Goal: Entertainment & Leisure: Consume media (video, audio)

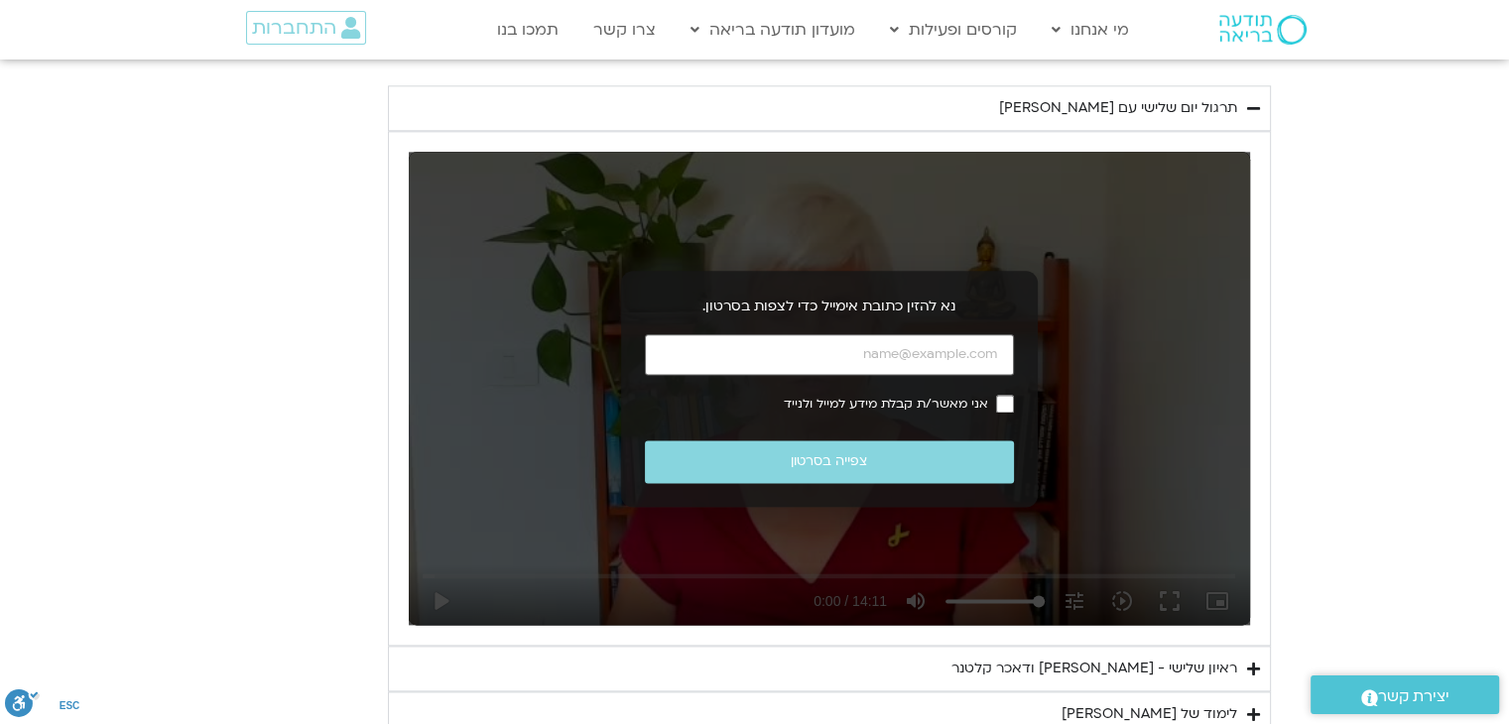
scroll to position [2481, 0]
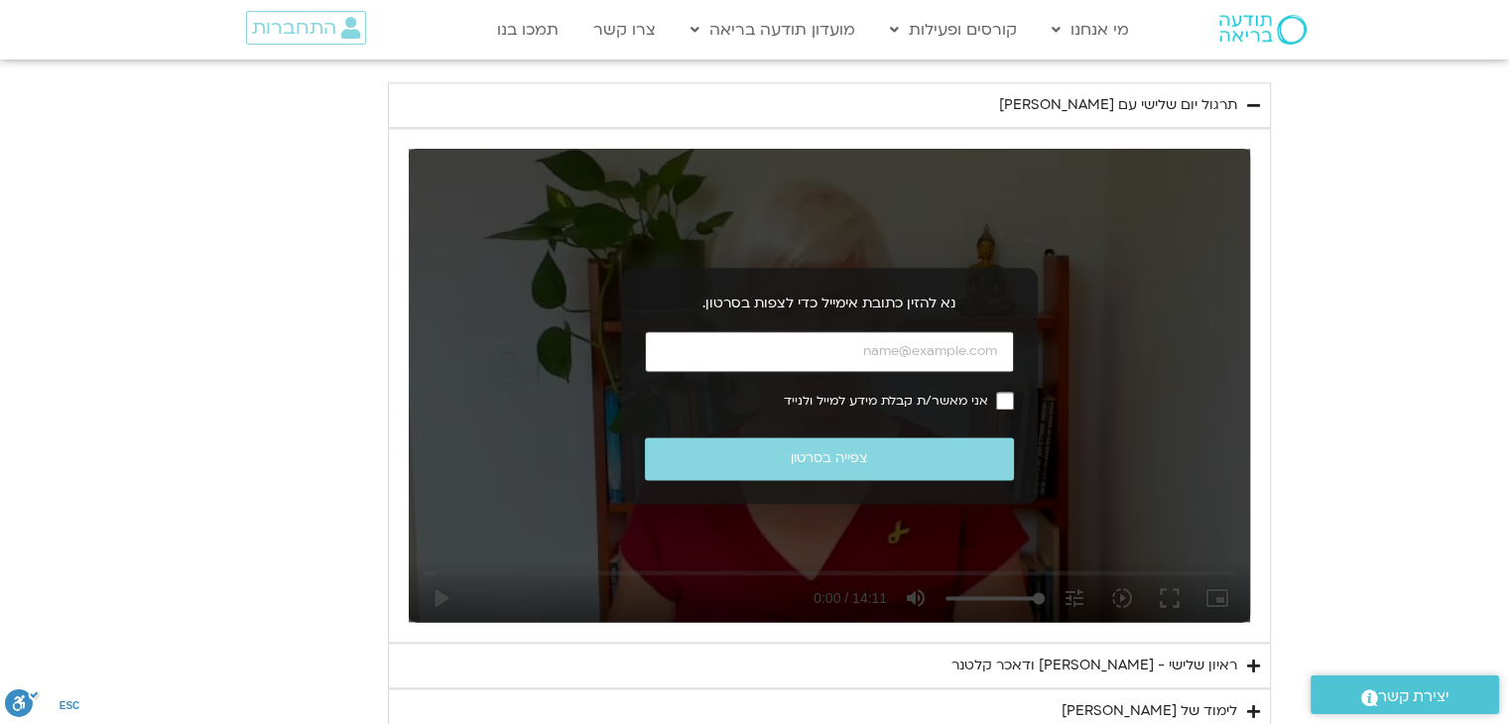
click at [847, 338] on input "כתובת אימייל" at bounding box center [829, 351] width 369 height 41
type input "[EMAIL_ADDRESS][DOMAIN_NAME]"
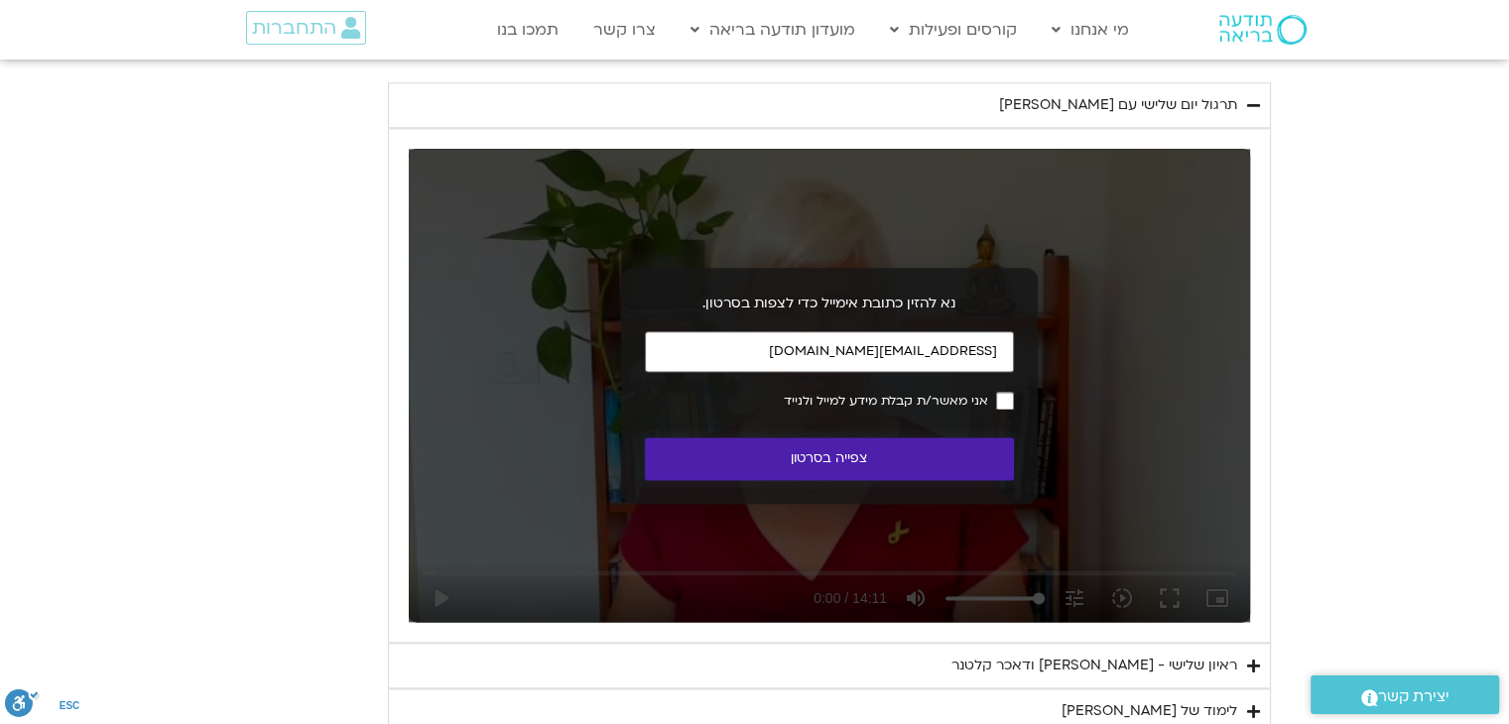
click at [842, 456] on button "צפייה בסרטון" at bounding box center [829, 459] width 369 height 43
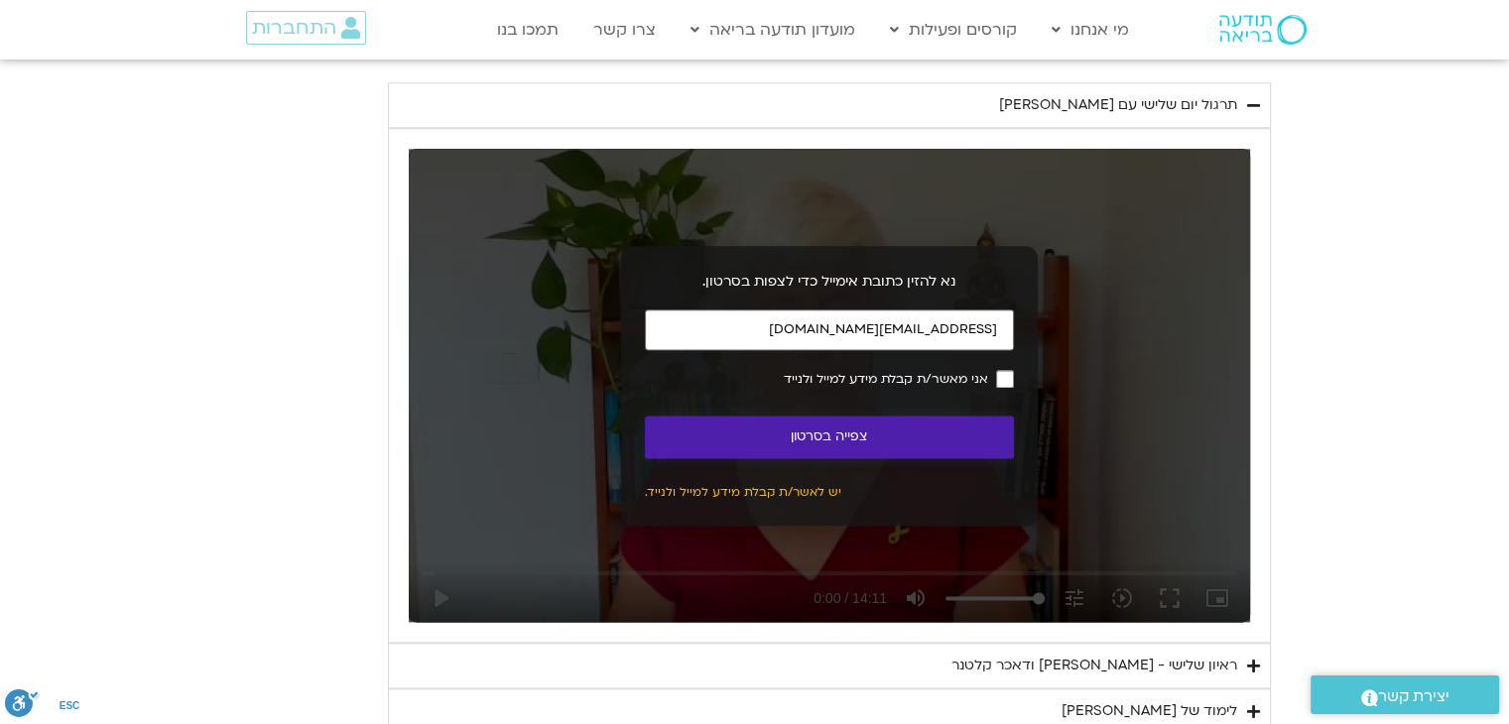
click at [845, 426] on button "צפייה בסרטון" at bounding box center [829, 437] width 369 height 43
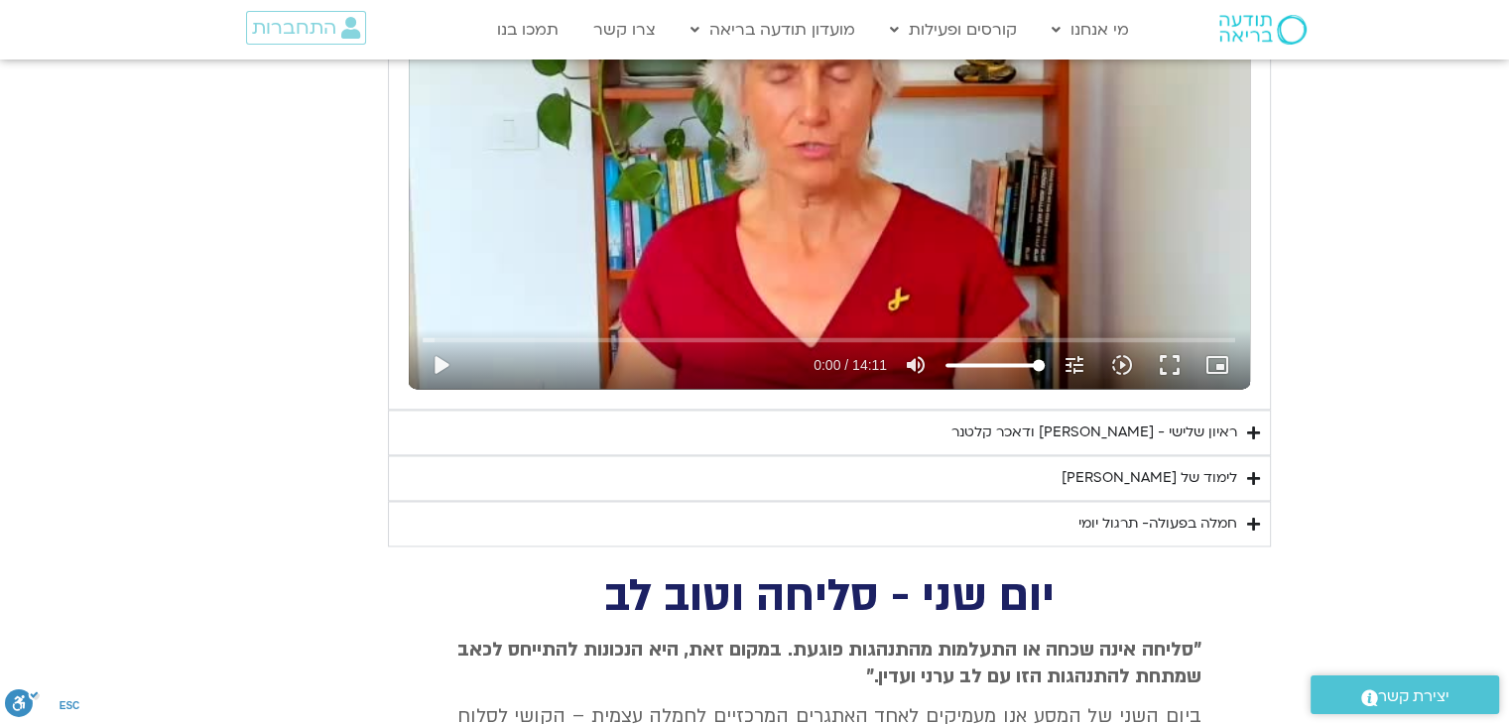
scroll to position [2778, 0]
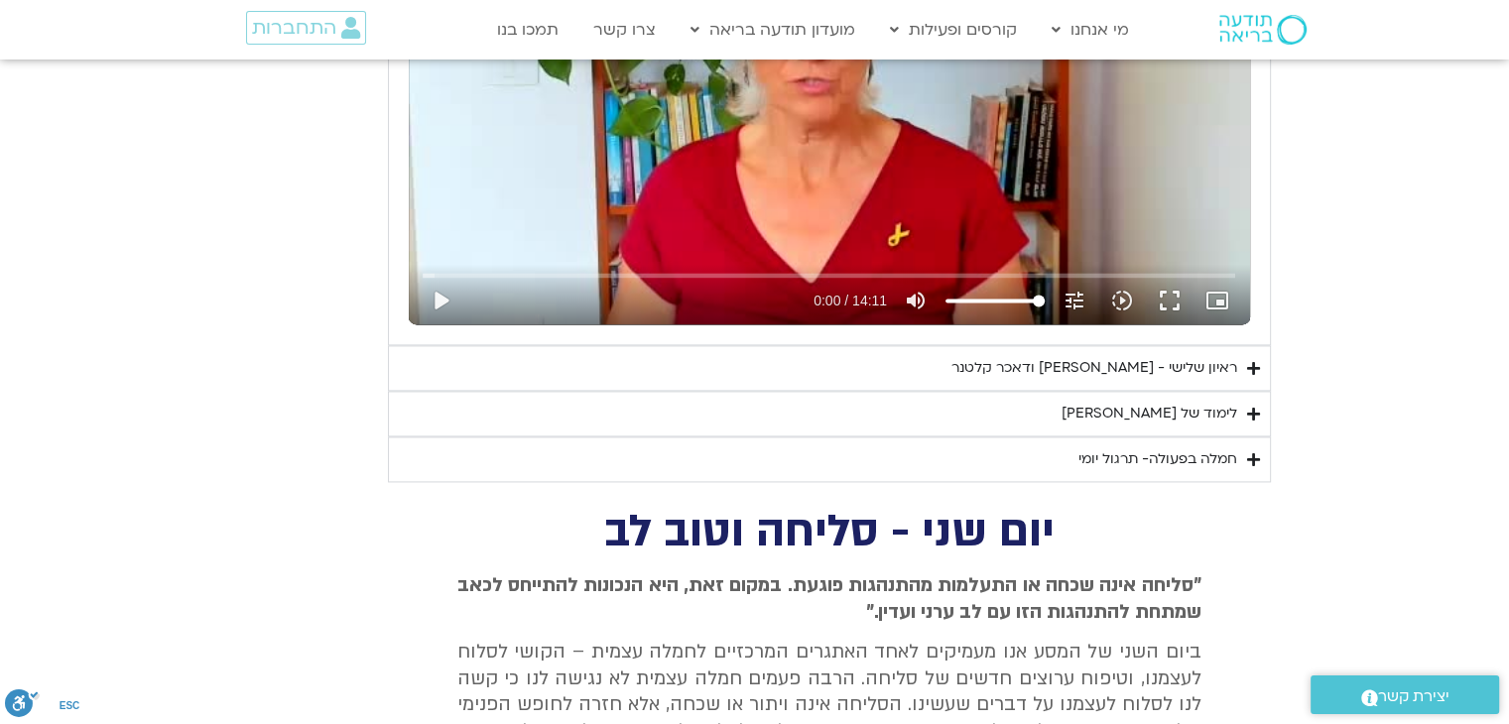
click at [1254, 362] on icon "Accordion. Open links with Enter or Space, close with Escape, and navigate with…" at bounding box center [1253, 368] width 13 height 15
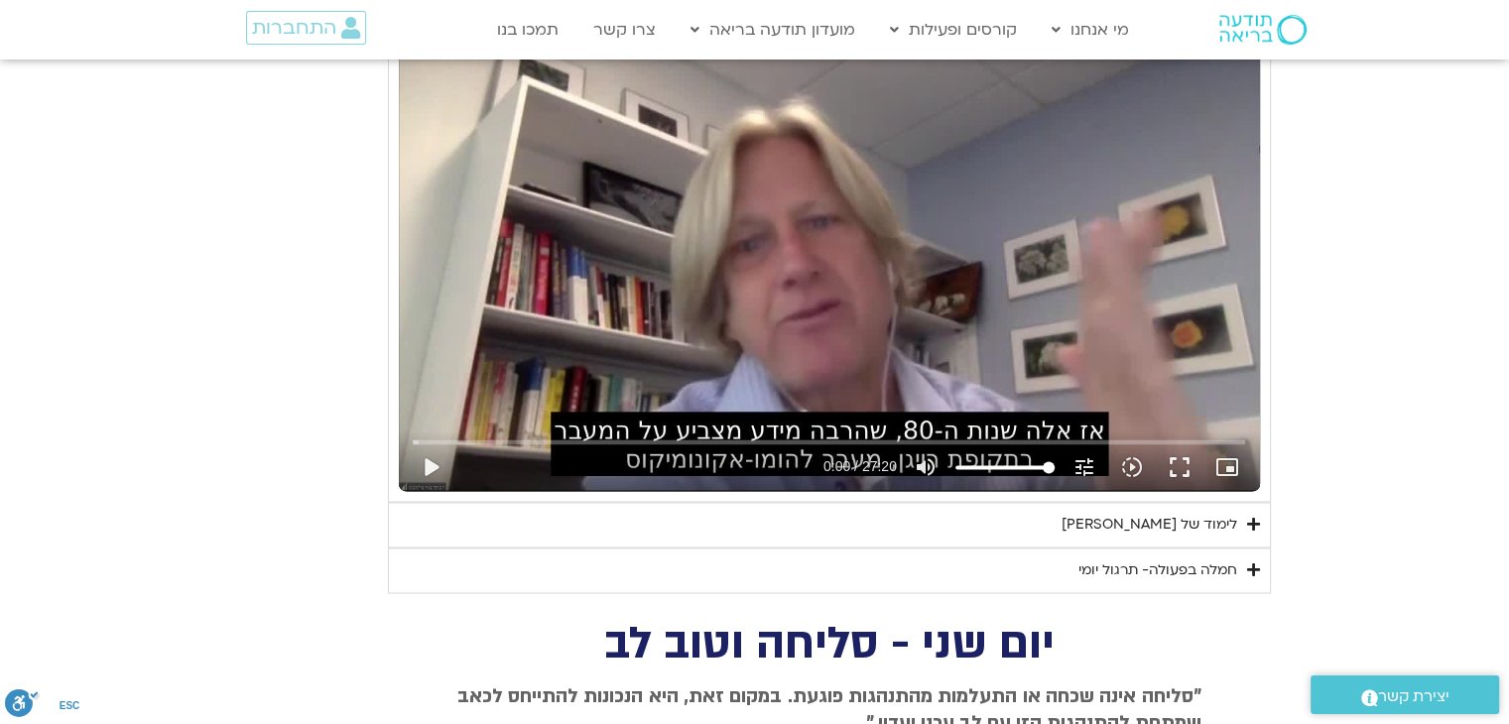
scroll to position [3175, 0]
click at [434, 458] on button "play_arrow" at bounding box center [431, 467] width 48 height 48
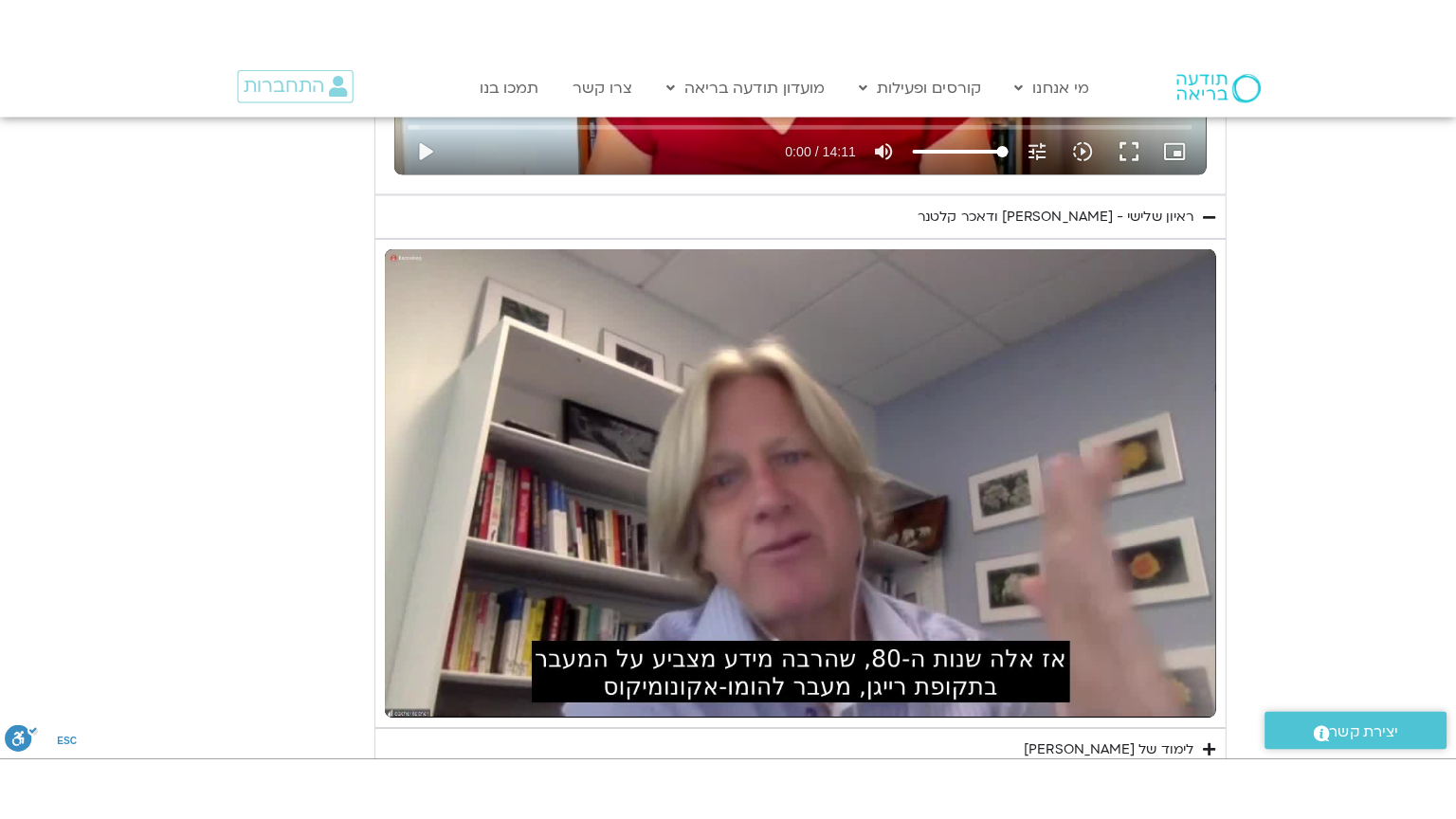
scroll to position [2845, 0]
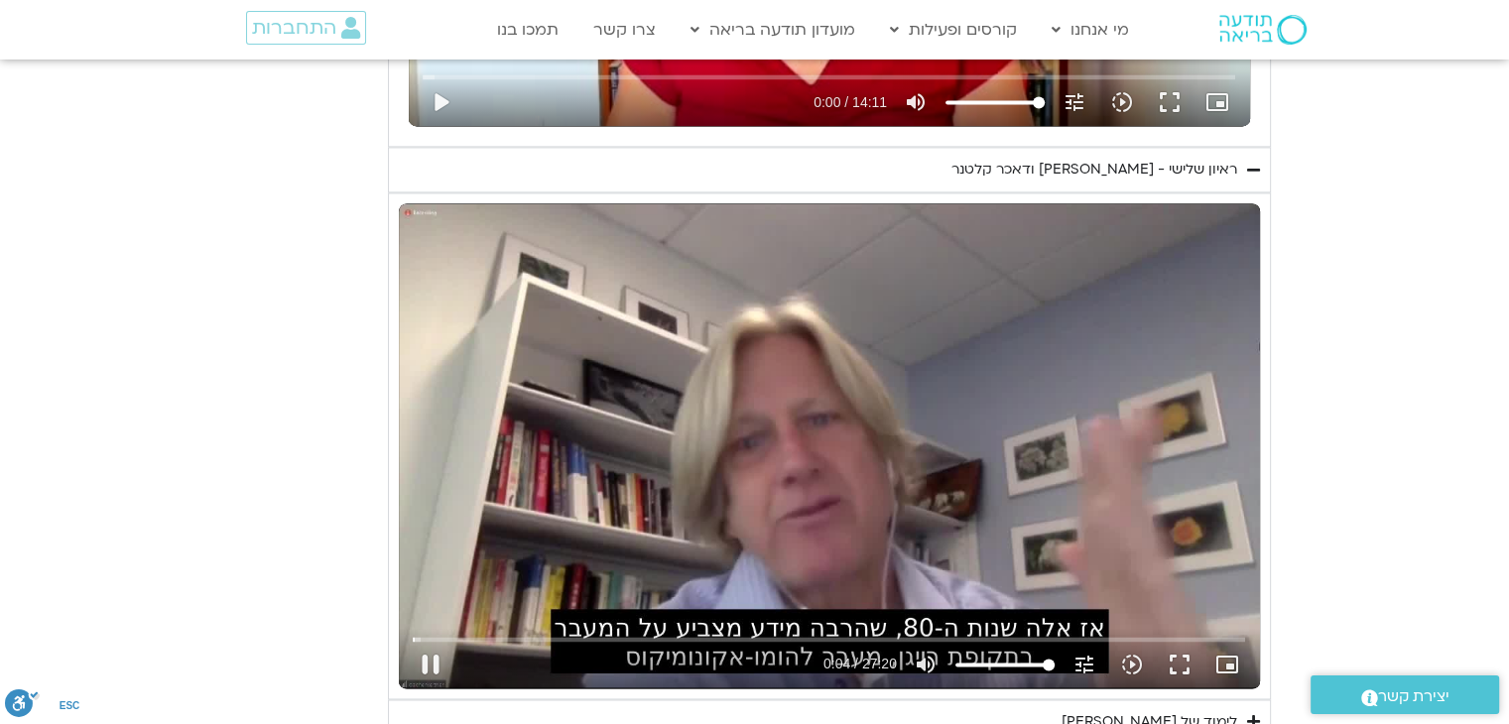
click at [1196, 489] on div "Skip Ad 10:47 pause 0:04 / 27:20 volume_up Mute tune Resolution Auto 720p slow_…" at bounding box center [829, 445] width 861 height 484
click at [423, 663] on button "play_arrow" at bounding box center [431, 665] width 48 height 48
click at [1179, 652] on button "fullscreen" at bounding box center [1180, 665] width 48 height 48
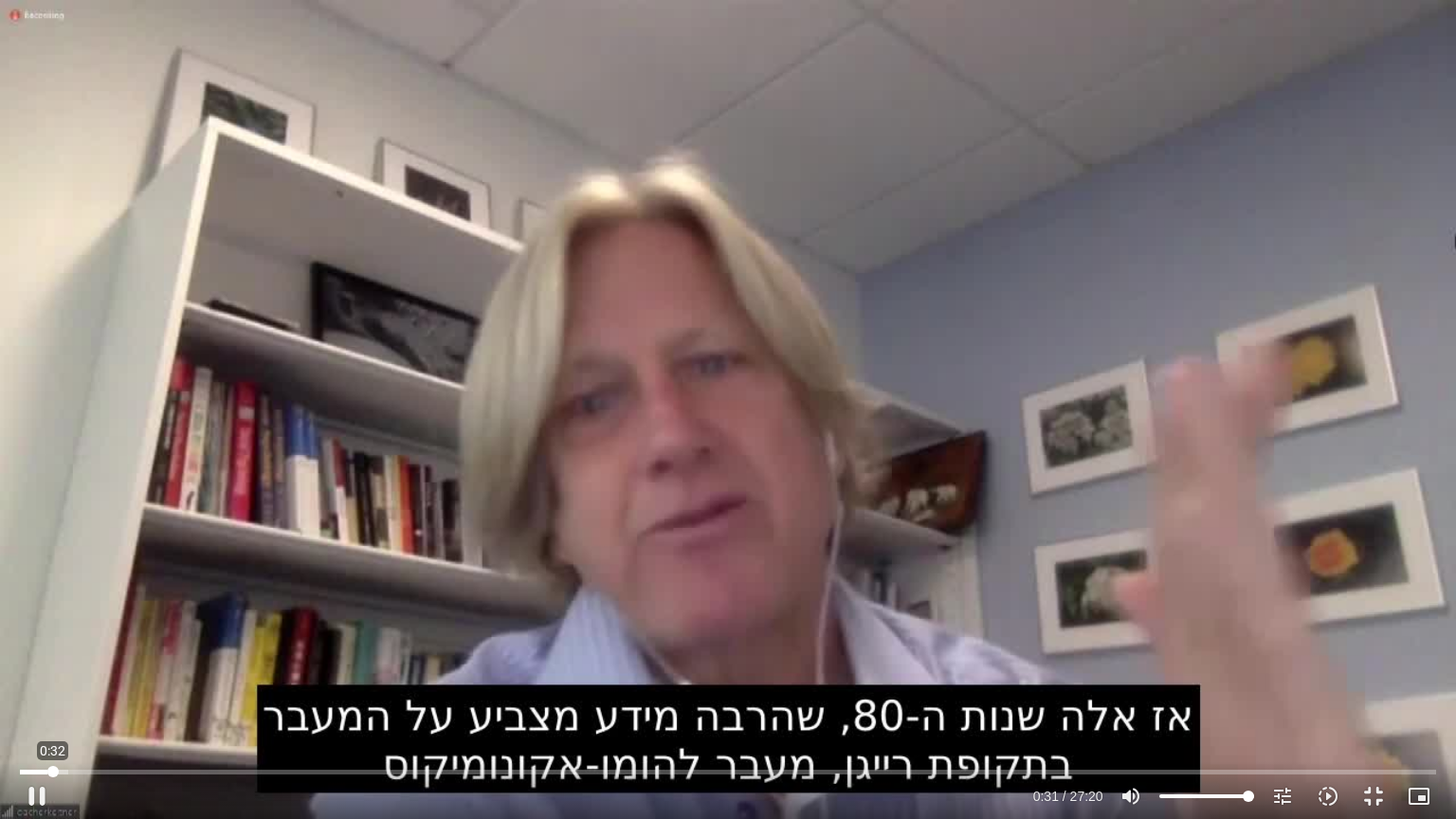
click at [54, 691] on input "Seek" at bounding box center [727, 772] width 1415 height 11
click at [35, 691] on button "pause" at bounding box center [37, 797] width 46 height 46
click at [57, 691] on input "Seek" at bounding box center [727, 772] width 1415 height 11
click at [27, 691] on button "play_arrow" at bounding box center [37, 797] width 46 height 46
type input "39.176313"
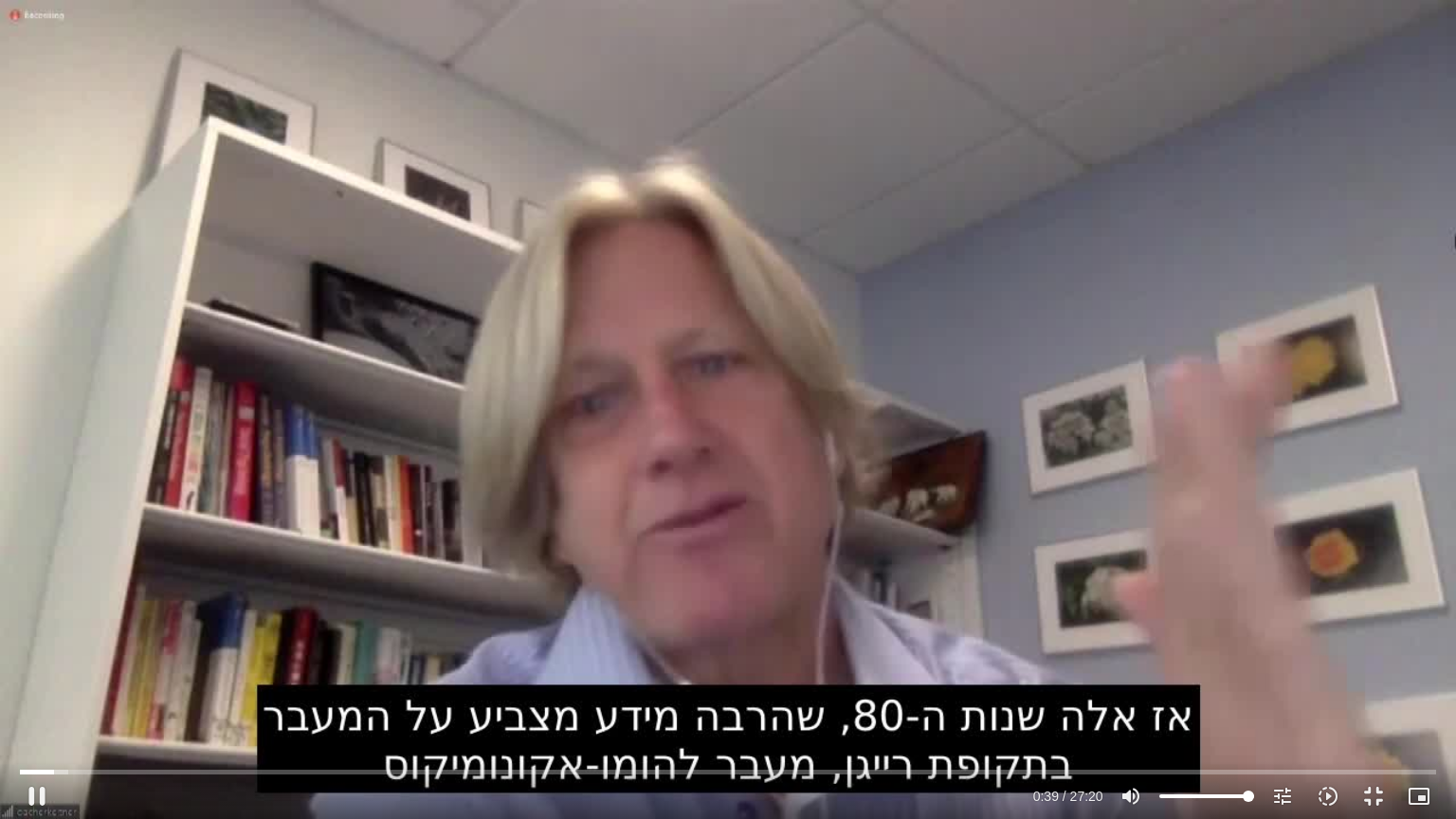
type input "96.5482954545455"
type input "39.259796"
type input "95.6392045454546"
type input "39.267799"
type input "94.7301136363636"
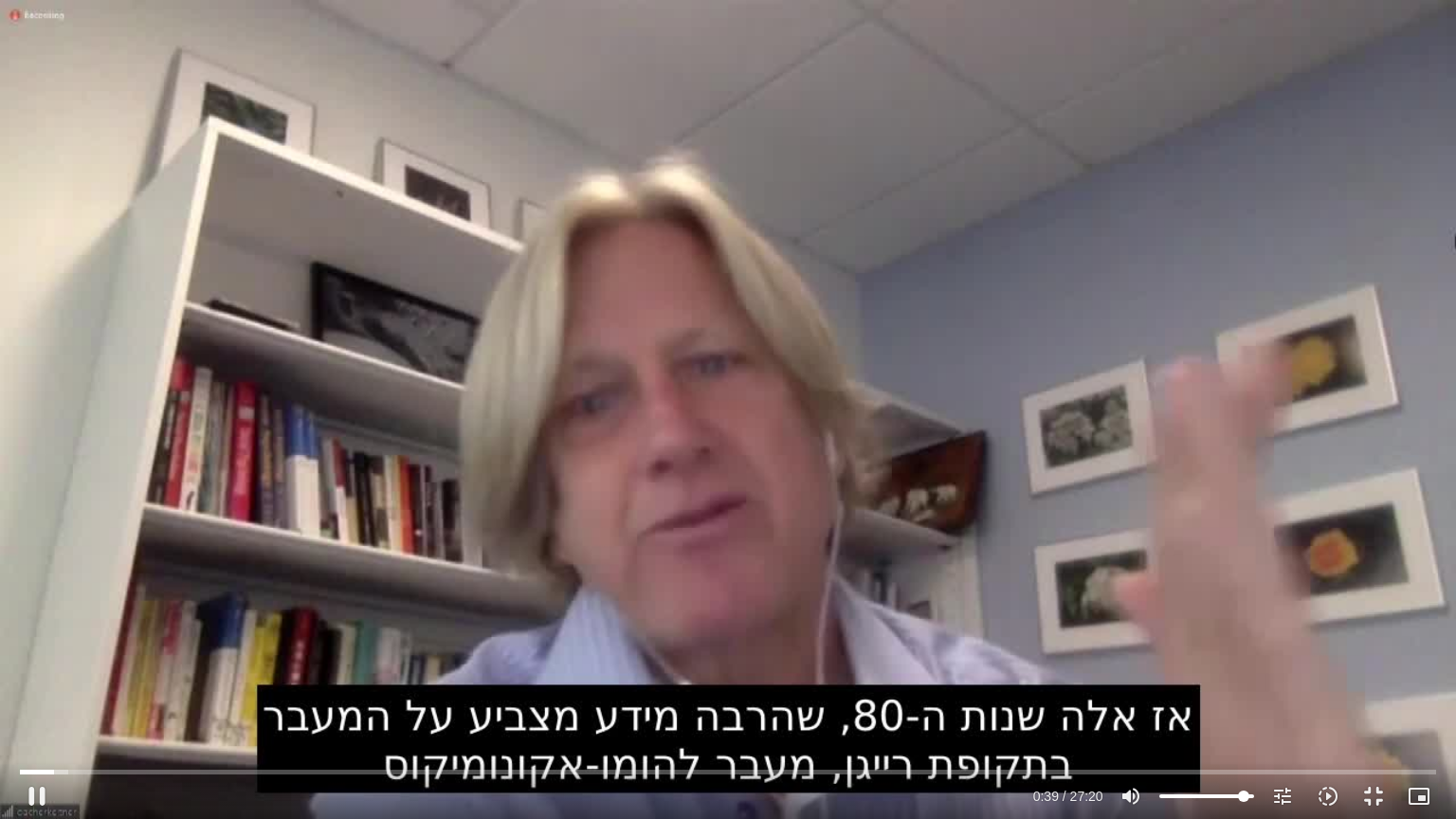
type input "39.276375"
type input "93.8210227272727"
type input "39.284726"
type input "92.0028409090909"
type input "39.301006"
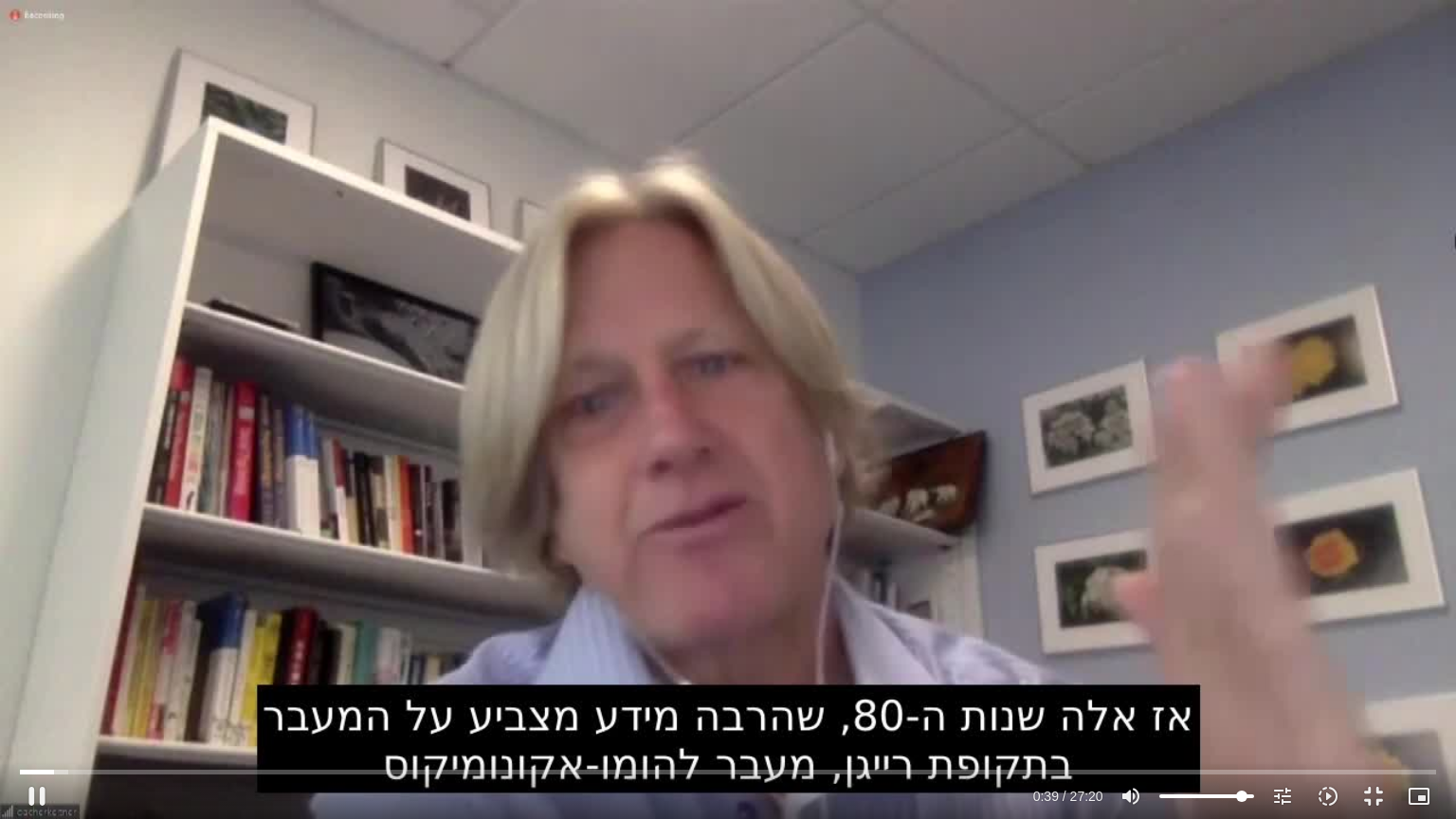
type input "91.09375"
type input "39.317738"
type input "90.1846590909091"
type input "39.334381"
type input "89.2755681818182"
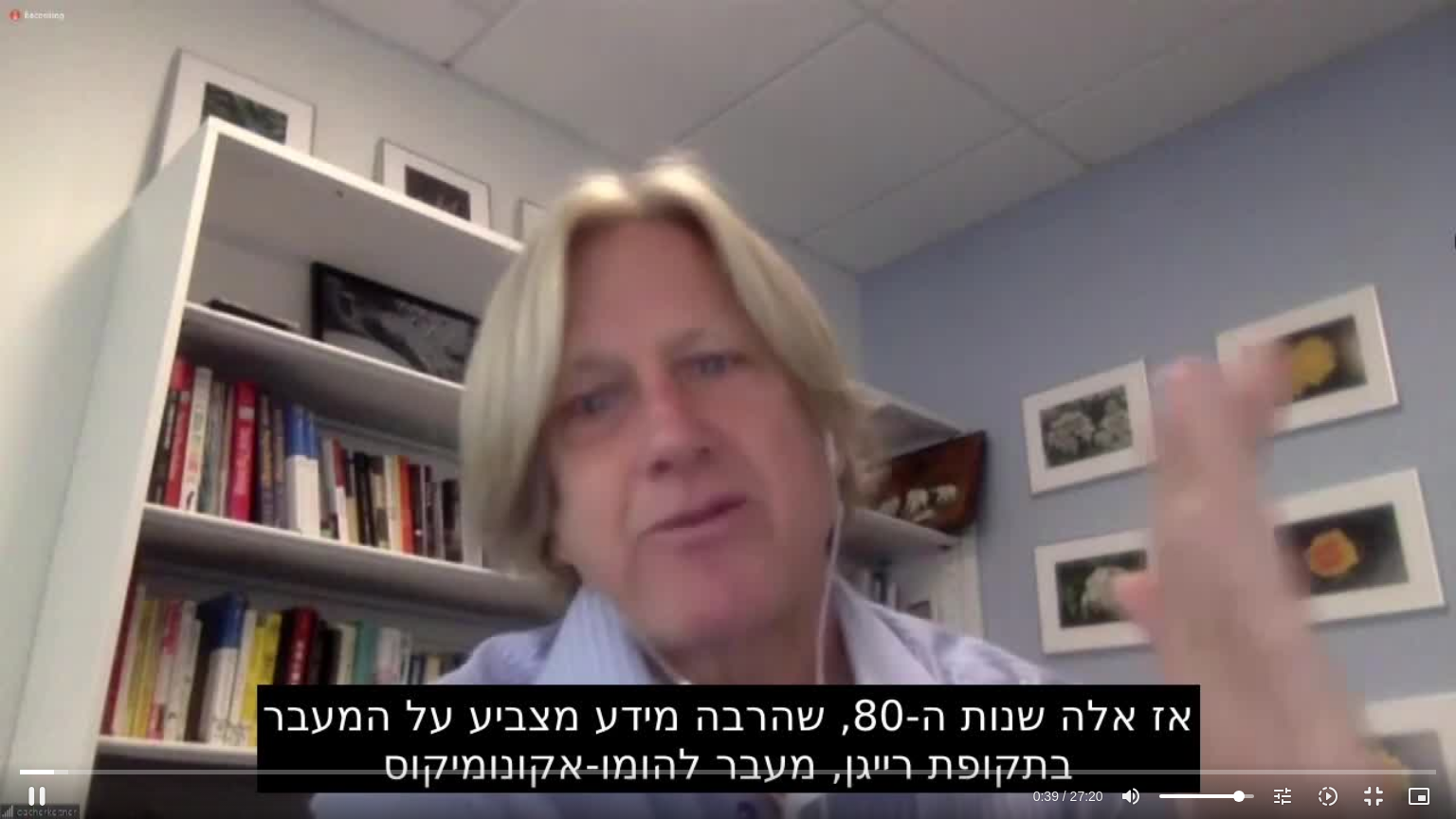
type input "39.384371"
type input "88.3664772727273"
type input "39.392813"
type input "87.4573863636364"
type input "39.400892"
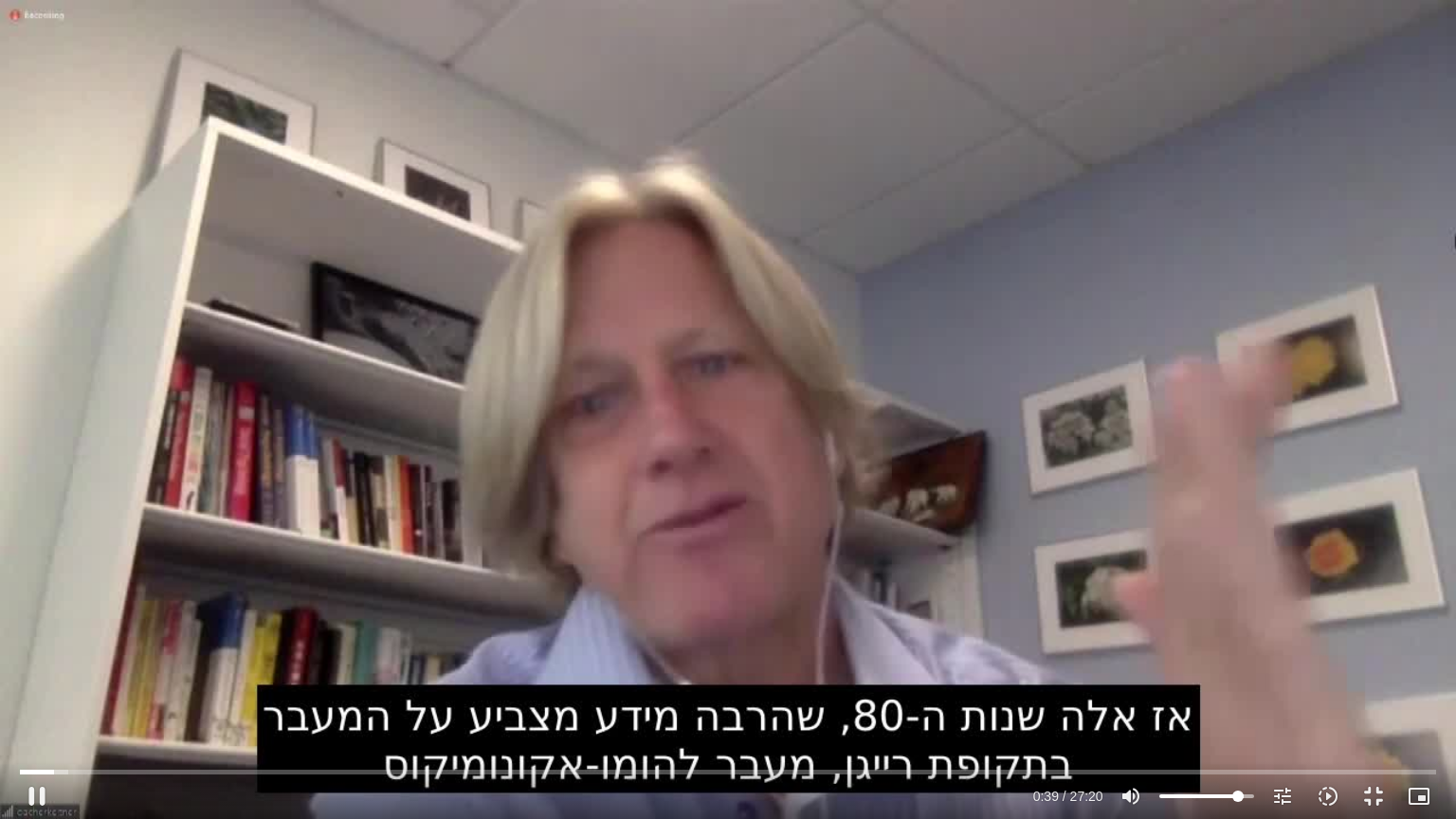
type input "86.5482954545455"
type input "39.417663"
type input "85.6392045454546"
type input "39.425972"
type input "83.8210227272727"
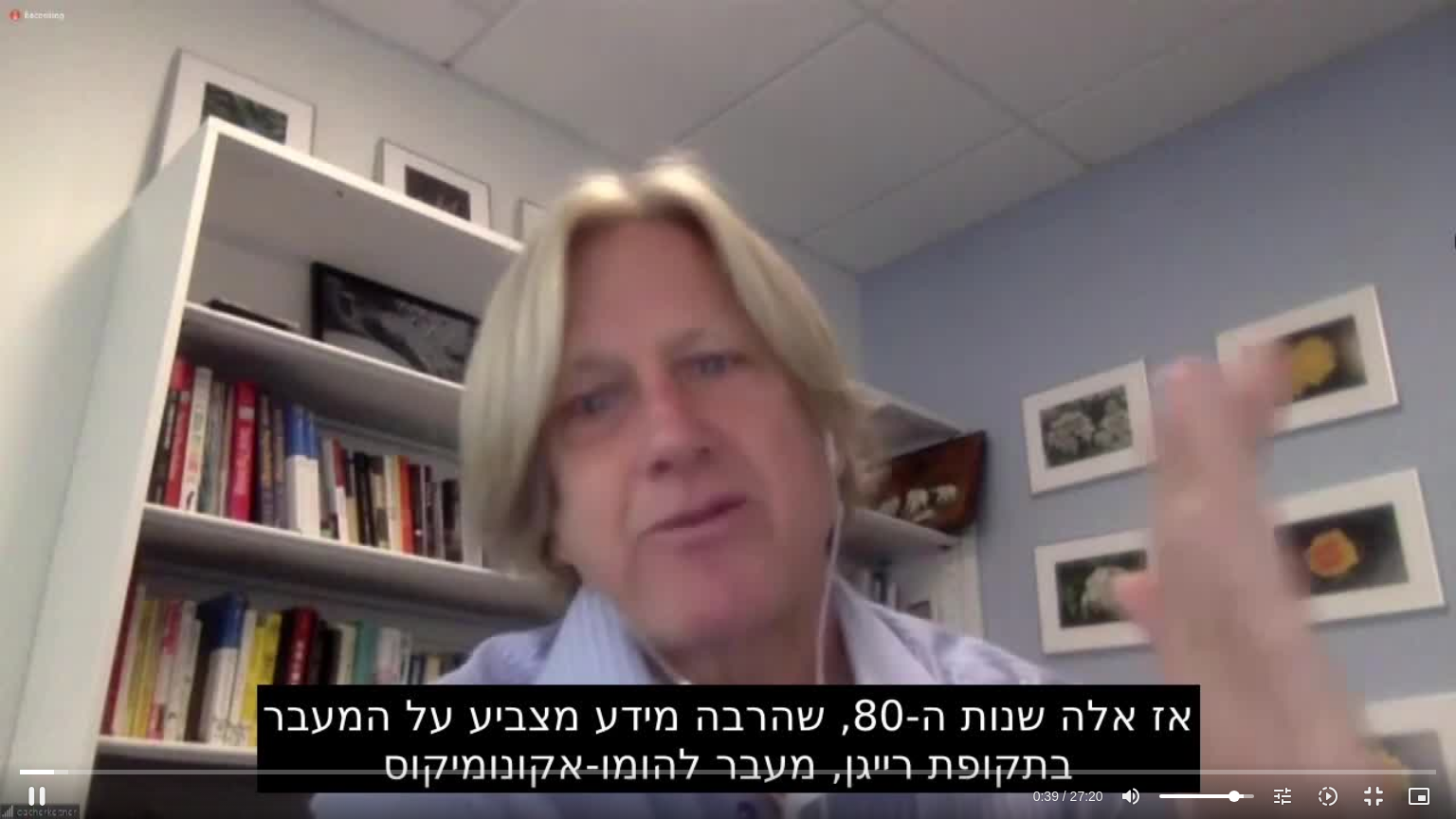
type input "39.442602"
type input "82.9119318181818"
type input "39.451252"
type input "82.0028409090909"
type input "39.467806"
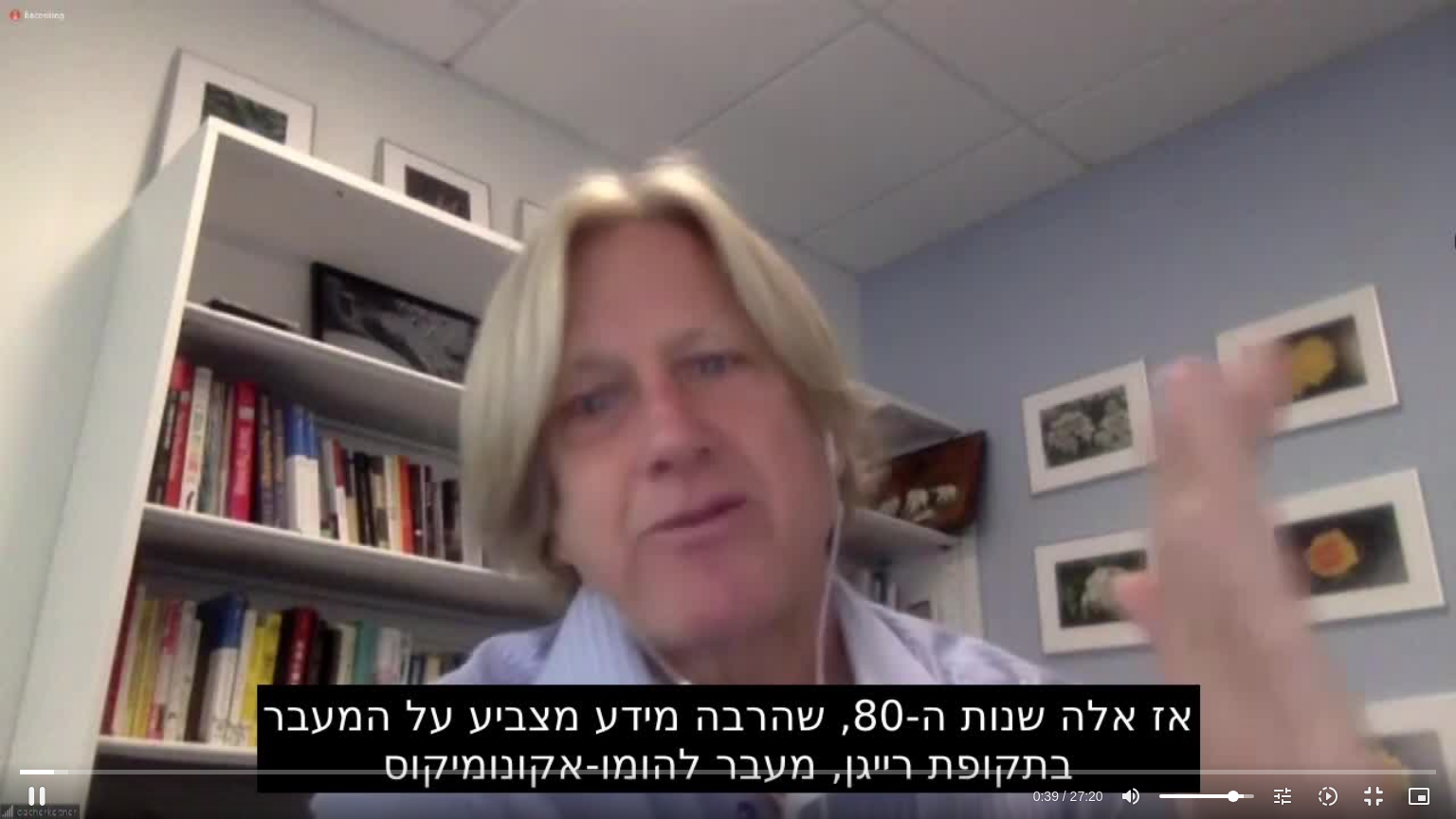
type input "81.09375"
type input "39.47566"
type input "80.1846590909091"
type input "39.578446"
type input "79.2755681818182"
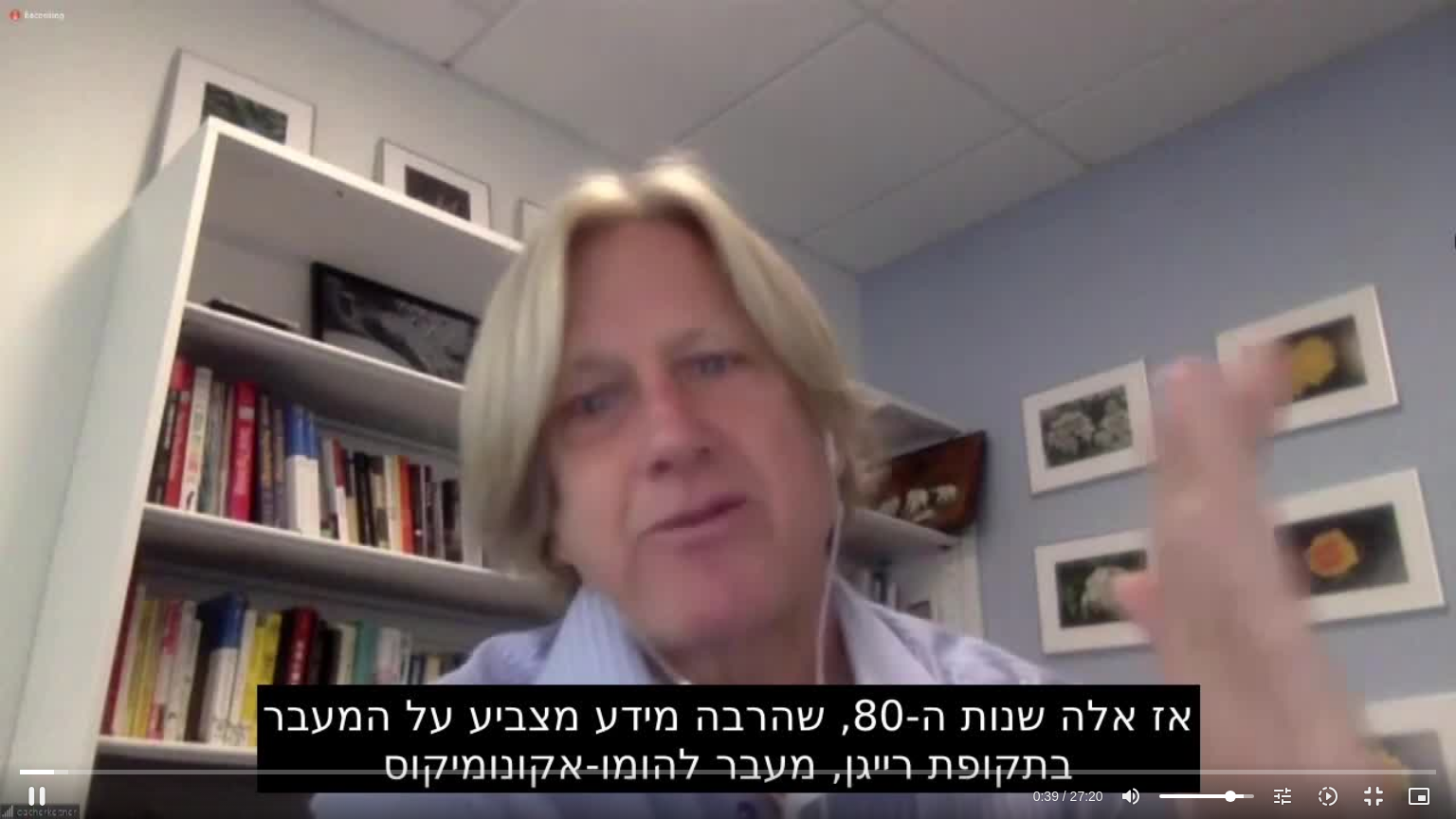
type input "39.585259"
type input "78.3664772727273"
type input "39.593174"
type input "77.4573863636364"
type input "39.609926"
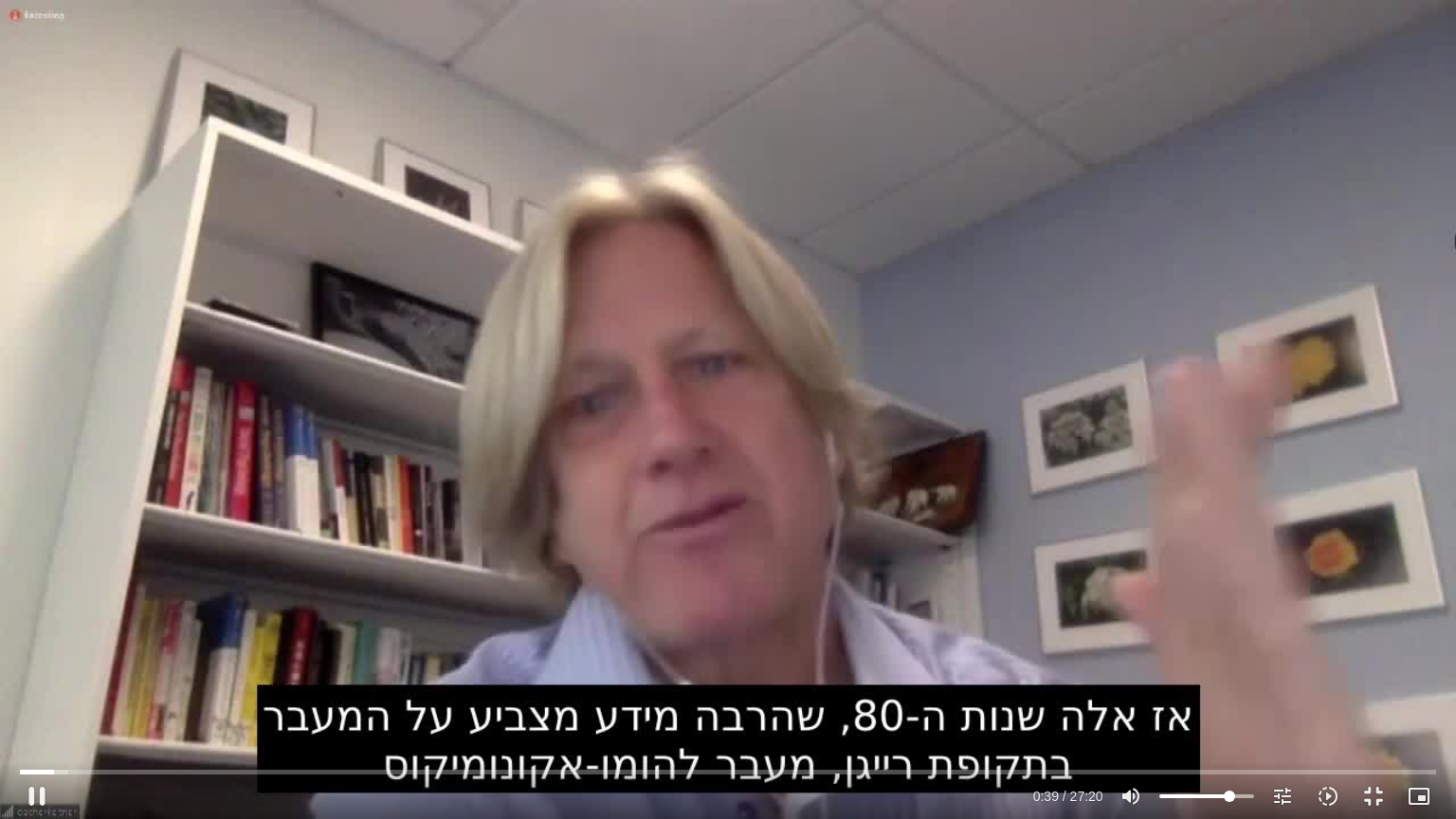
type input "76.5482954545455"
type input "39.62654"
type input "75.6392045454545"
type input "39.875633"
drag, startPoint x: 1245, startPoint y: 792, endPoint x: 1228, endPoint y: 794, distance: 17.1
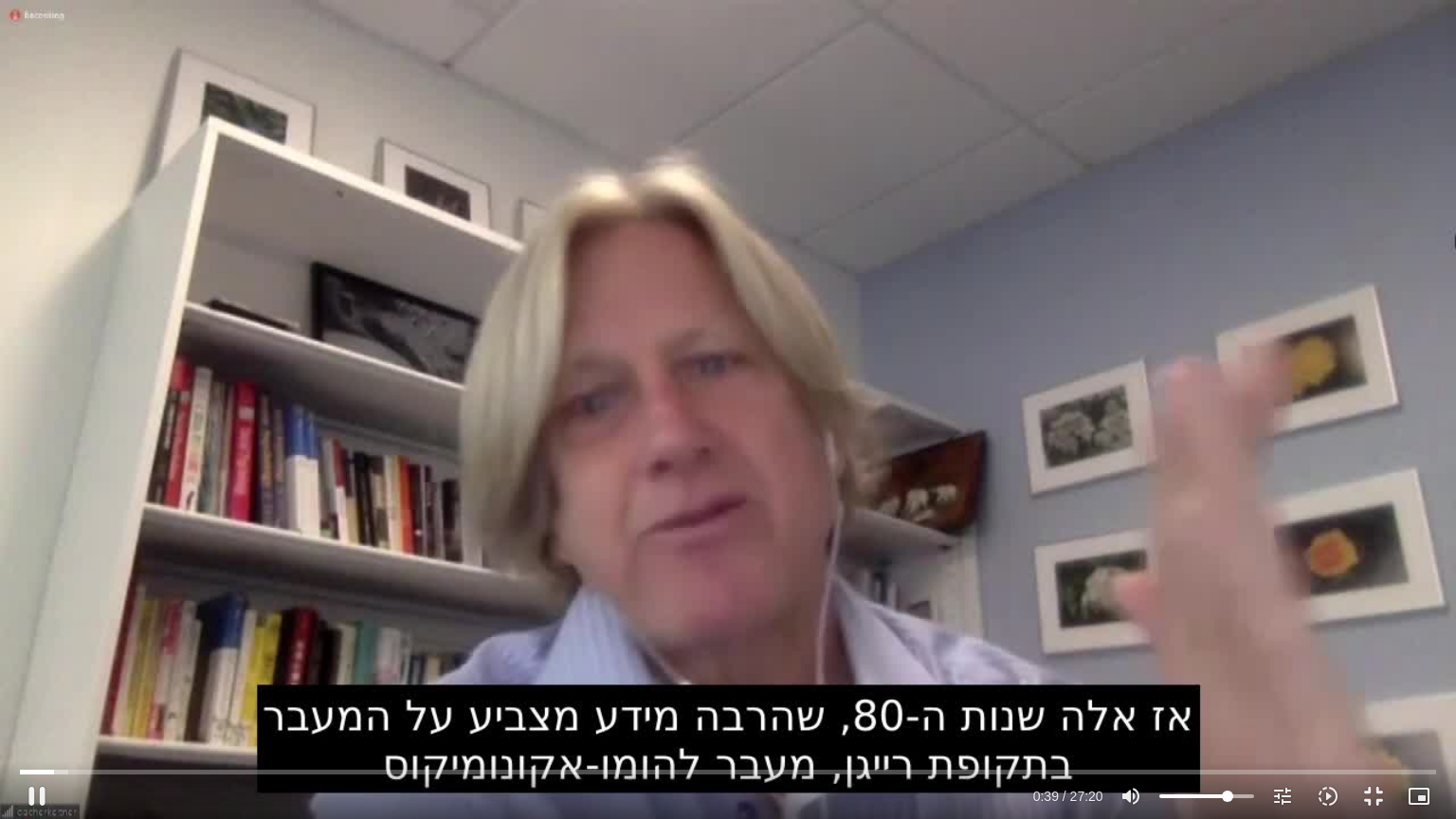
type input "75.6392045454545"
click at [1228, 691] on input "Volume" at bounding box center [1206, 797] width 95 height 11
type input "219.796413"
type input "72.9119318181818"
type input "219.81325"
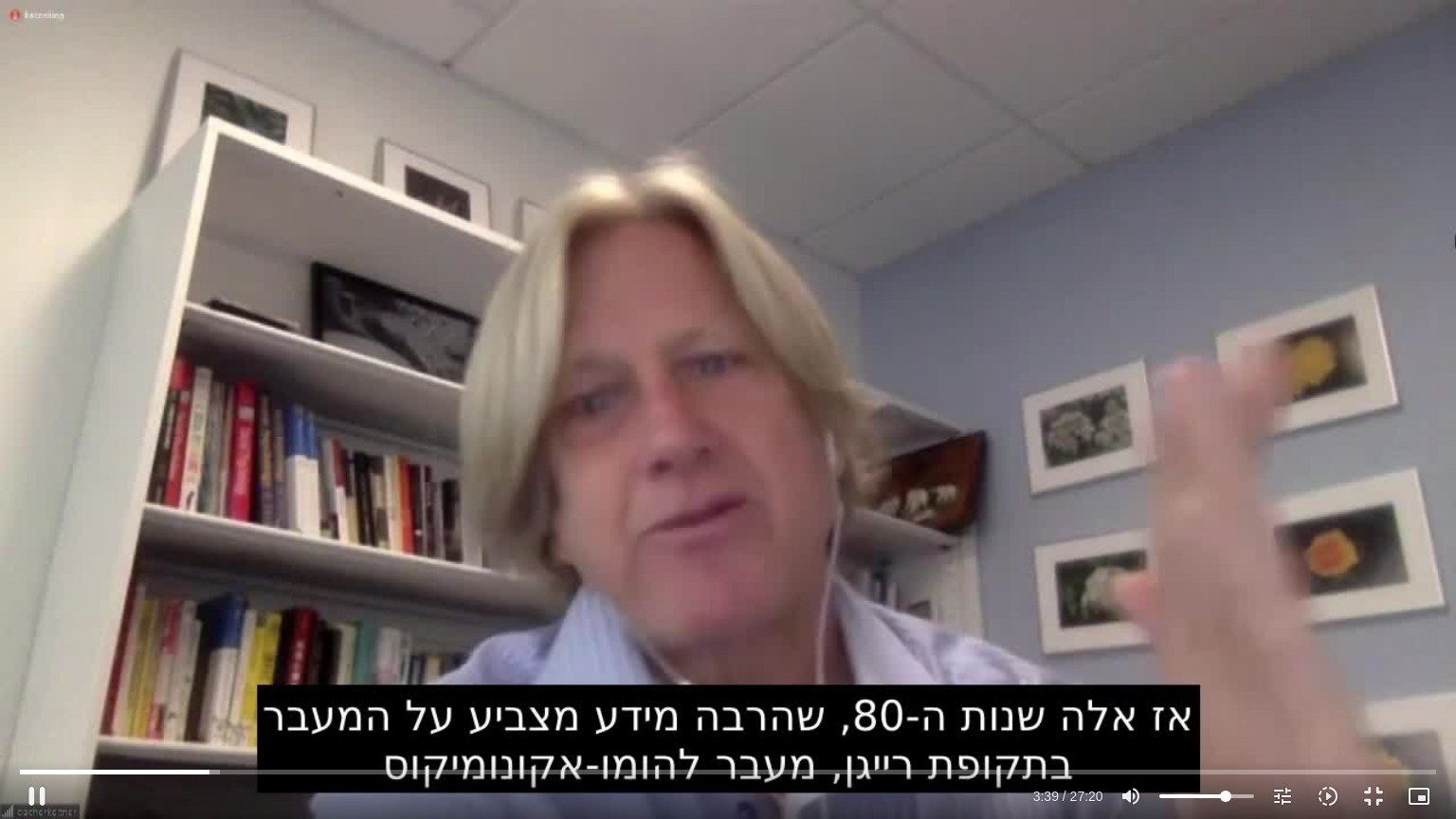
type input "72.0028409090909"
type input "219.821275"
type input "71.09375"
type input "219.846496"
type input "70.1846590909091"
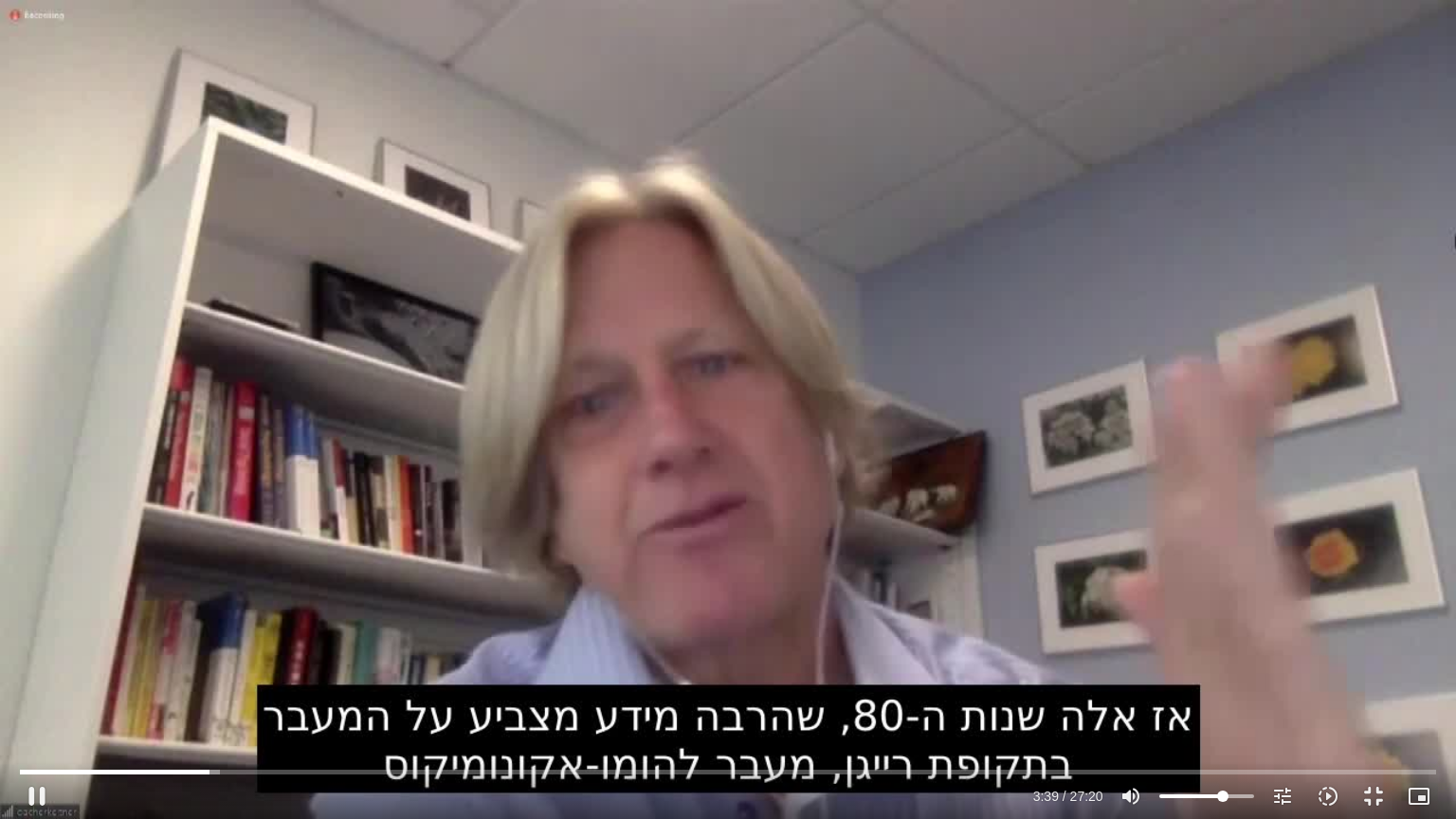
type input "219.862942"
type input "69.2755681818182"
type input "219.887617"
type input "68.3664772727273"
type input "219.971232"
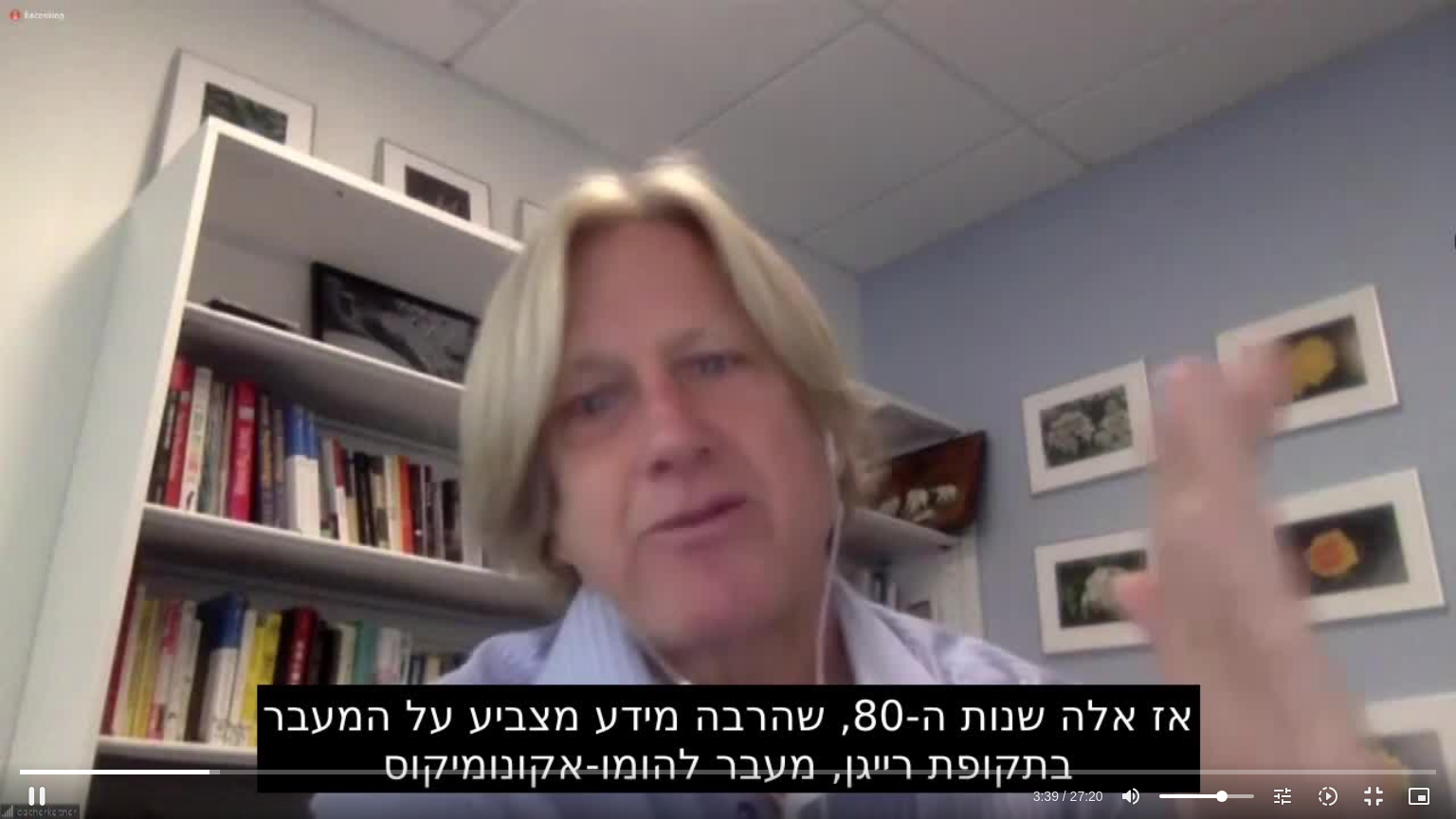
type input "67.4573863636364"
type input "219.996646"
type input "66.5482954545455"
type input "220.021592"
type input "65.6392045454545"
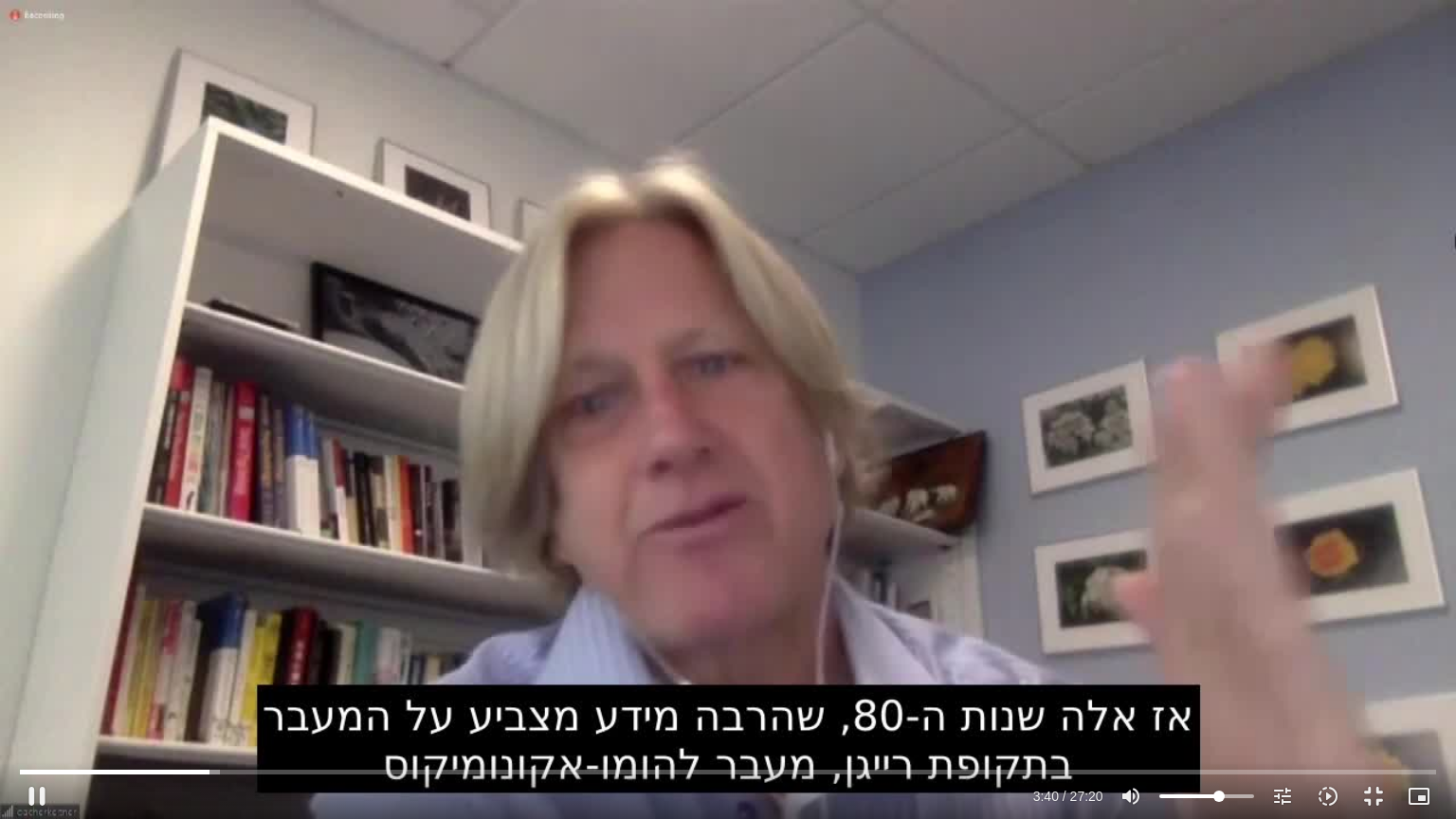
type input "220.11351"
type input "64.7301136363636"
type input "220.196669"
type input "63.8210227272727"
type input "220.212804"
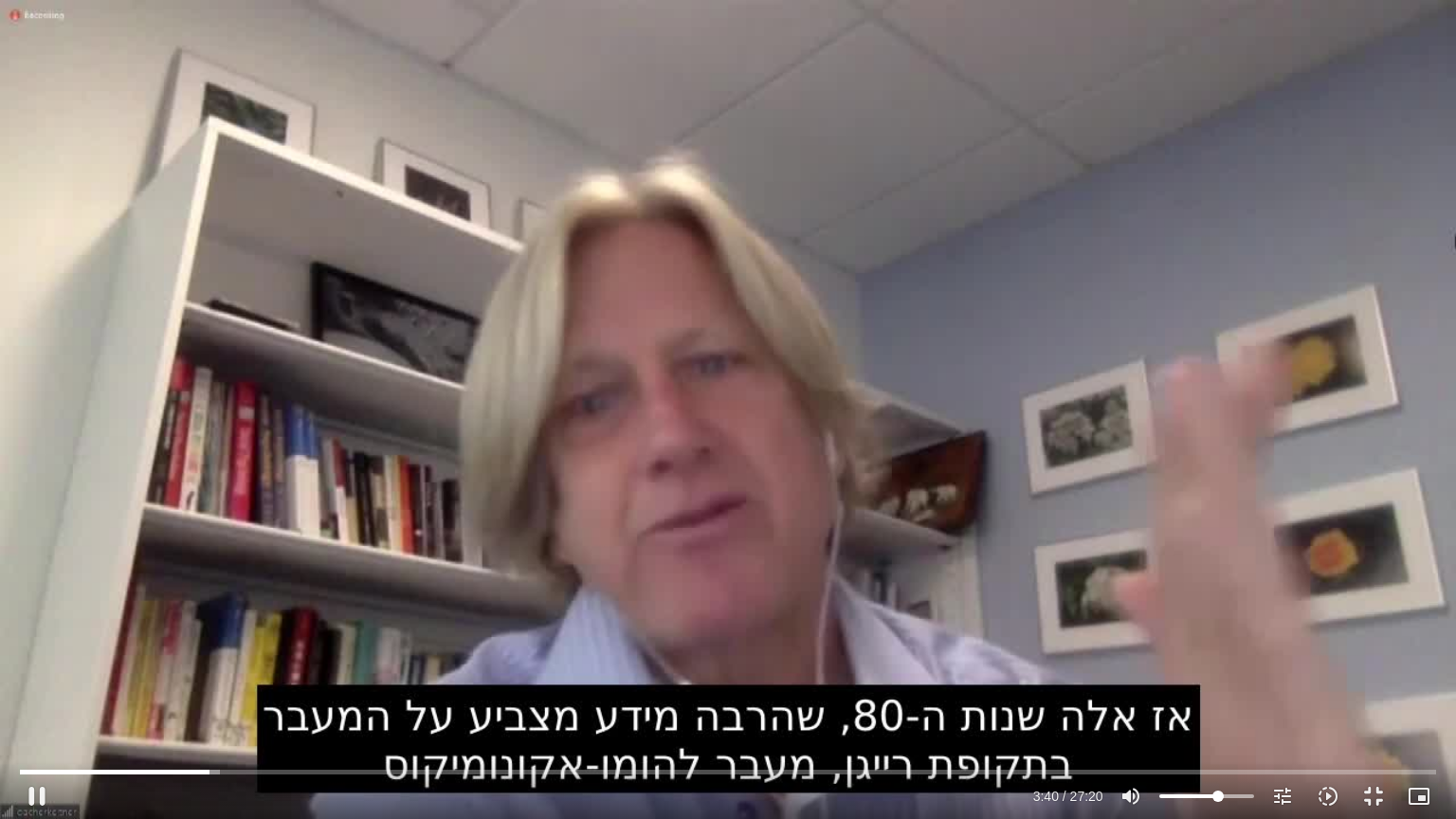
type input "62.9119318181818"
type input "220.221237"
type input "62.0028409090909"
type input "220.630863"
drag, startPoint x: 1226, startPoint y: 794, endPoint x: 1216, endPoint y: 795, distance: 10.0
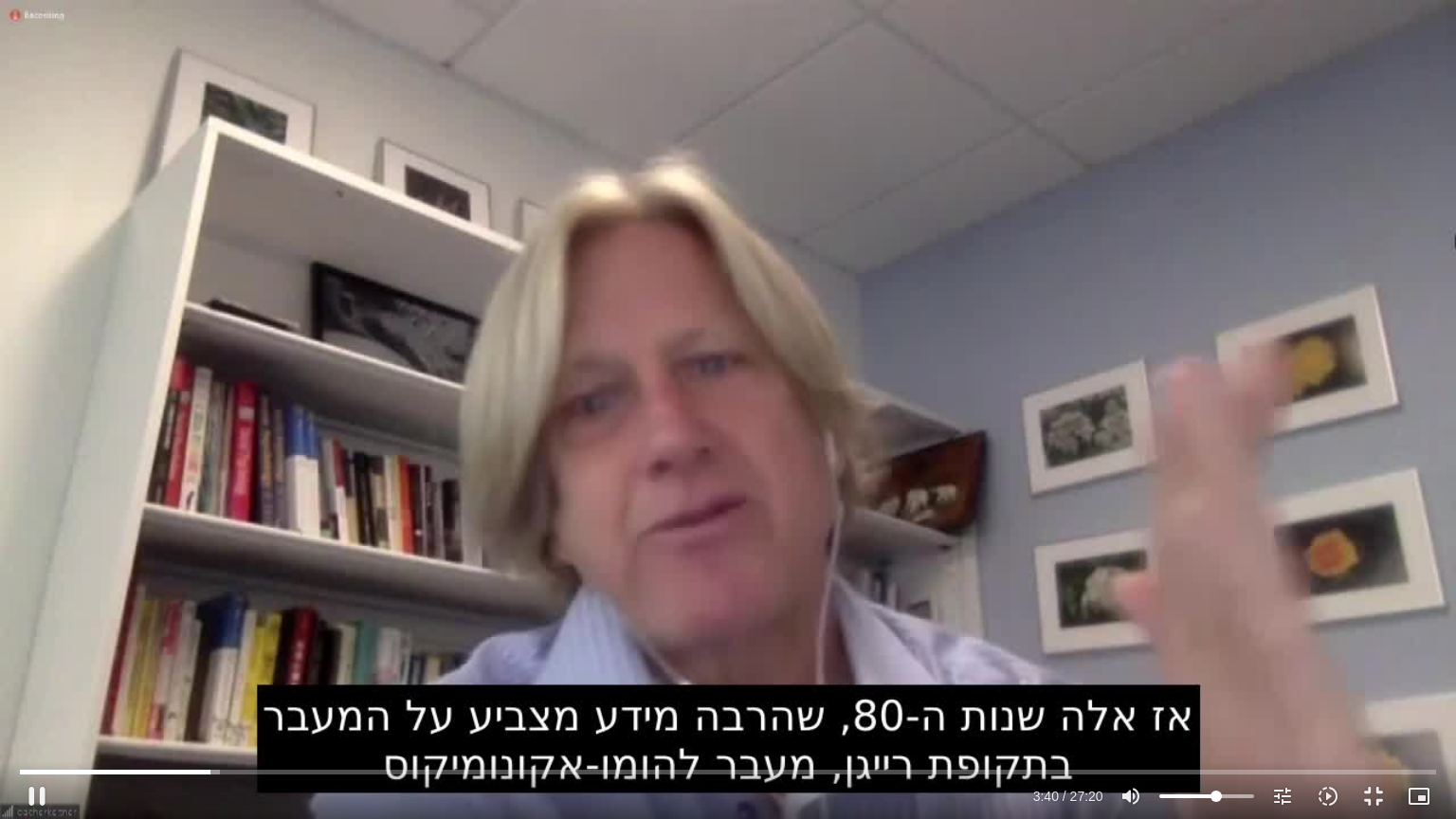
type input "62.0028409090909"
click at [1216, 691] on input "Volume" at bounding box center [1206, 797] width 95 height 11
click at [34, 691] on button "pause" at bounding box center [37, 797] width 46 height 46
click at [34, 691] on button "play_arrow" at bounding box center [37, 797] width 46 height 46
click at [38, 691] on button "pause" at bounding box center [37, 797] width 46 height 46
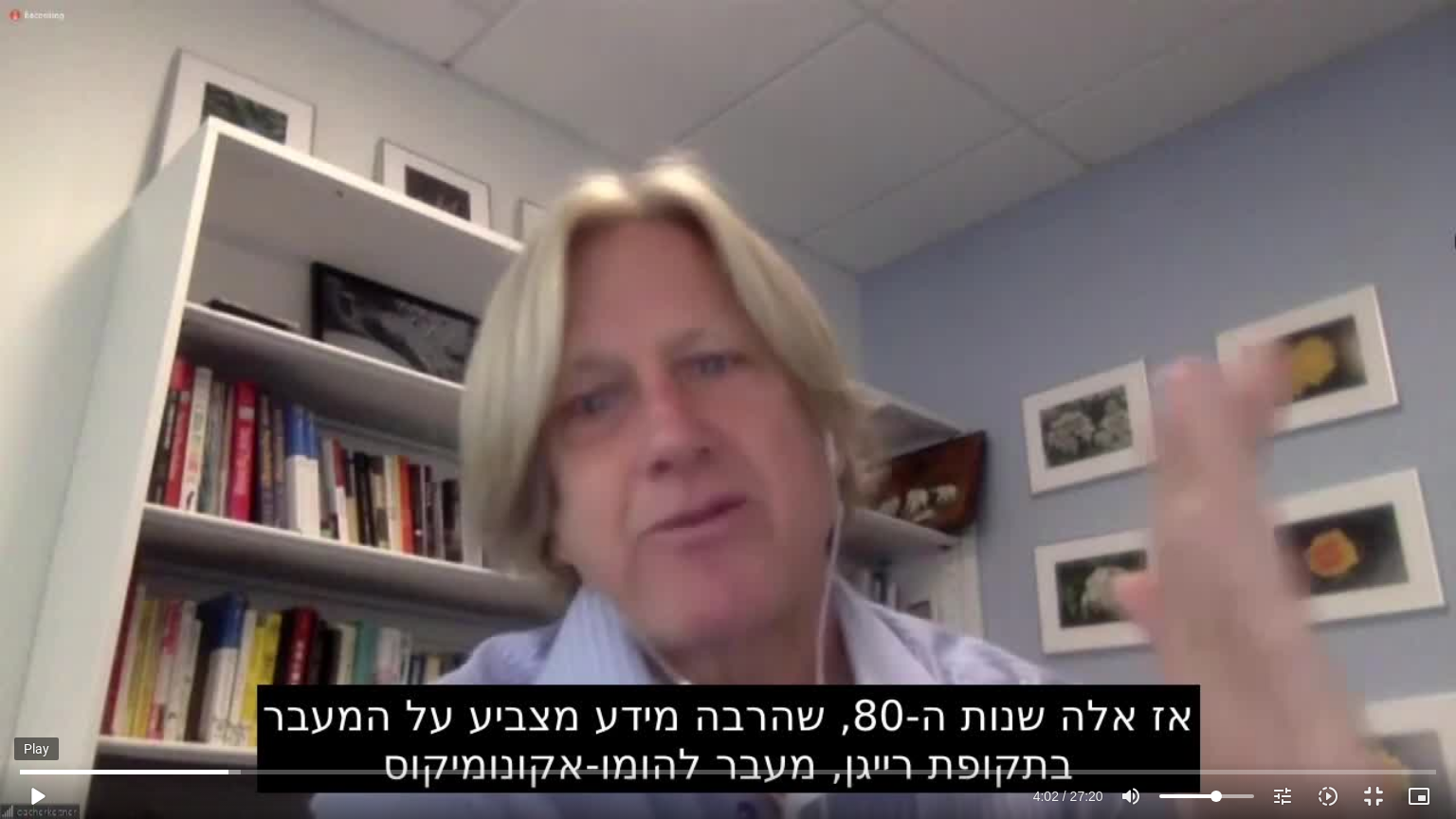
click at [45, 691] on button "play_arrow" at bounding box center [37, 797] width 46 height 46
click at [43, 691] on button "pause" at bounding box center [37, 797] width 46 height 46
click at [39, 691] on button "play_arrow" at bounding box center [37, 797] width 46 height 46
click at [40, 691] on button "pause" at bounding box center [37, 797] width 46 height 46
click at [38, 691] on button "play_arrow" at bounding box center [37, 797] width 46 height 46
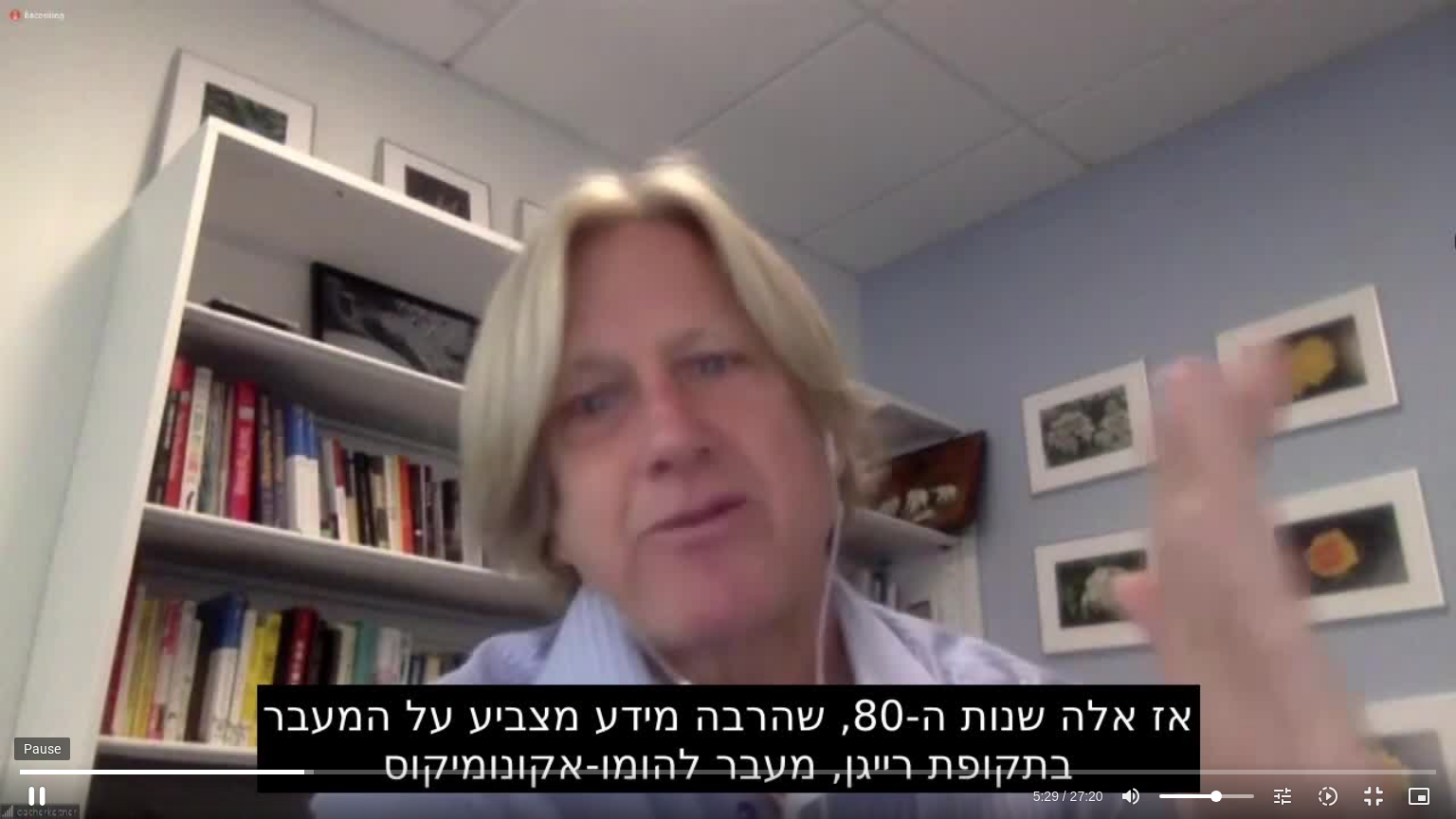
click at [44, 691] on button "pause" at bounding box center [37, 797] width 46 height 46
click at [31, 691] on button "play_arrow" at bounding box center [37, 797] width 46 height 46
click at [32, 691] on button "pause" at bounding box center [37, 797] width 46 height 46
click at [39, 691] on button "play_arrow" at bounding box center [37, 797] width 46 height 46
click at [822, 595] on div "Skip Ad 2:59 pause 7:12 / 27:20 volume_up Mute tune Resolution Auto 720p slow_m…" at bounding box center [728, 409] width 1456 height 819
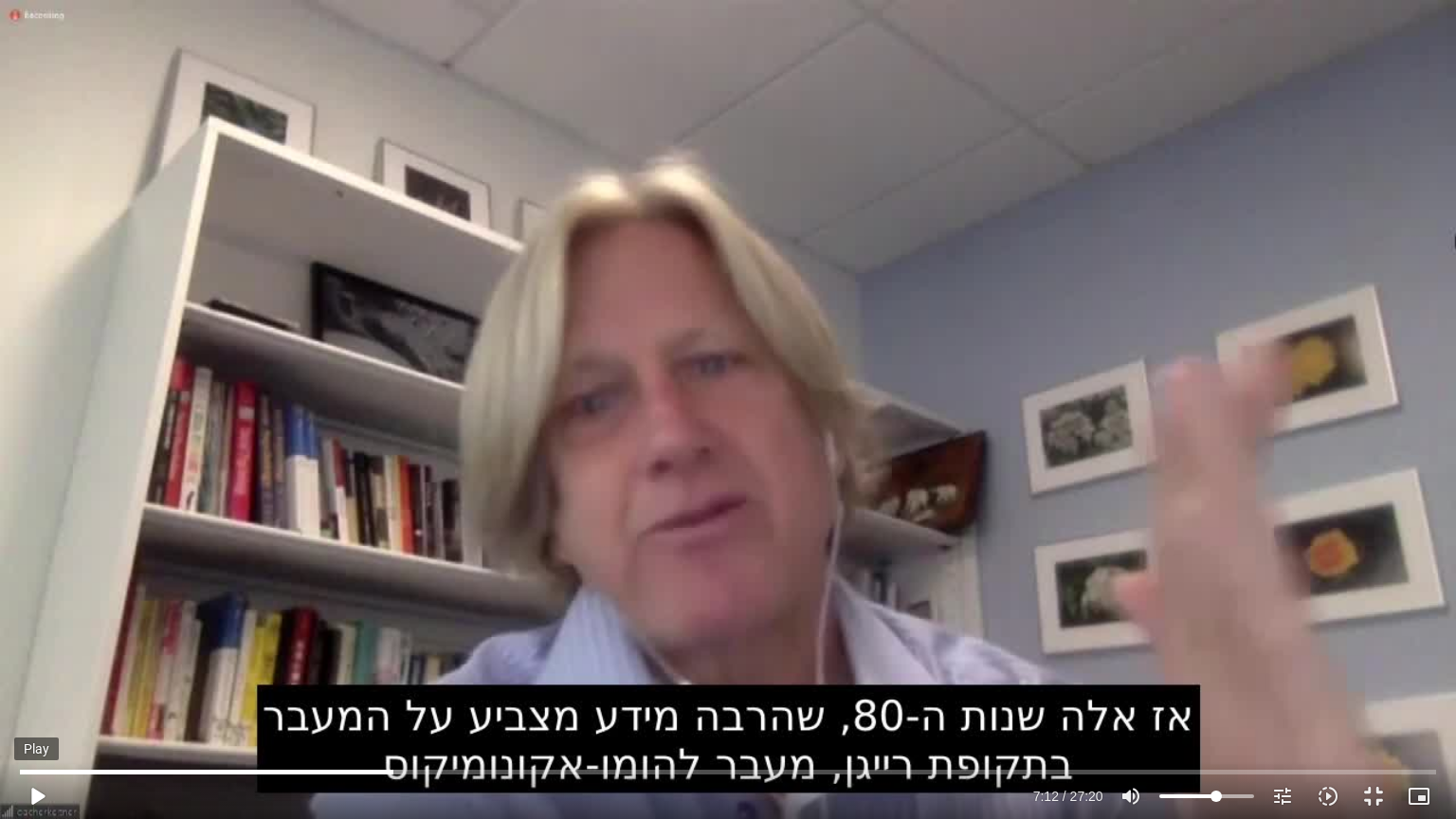
click at [47, 691] on button "play_arrow" at bounding box center [37, 797] width 46 height 46
click at [47, 691] on button "pause" at bounding box center [37, 797] width 46 height 46
click at [42, 691] on button "play_arrow" at bounding box center [37, 797] width 46 height 46
click at [42, 691] on button "pause" at bounding box center [37, 797] width 46 height 46
click at [42, 691] on button "play_arrow" at bounding box center [37, 797] width 46 height 46
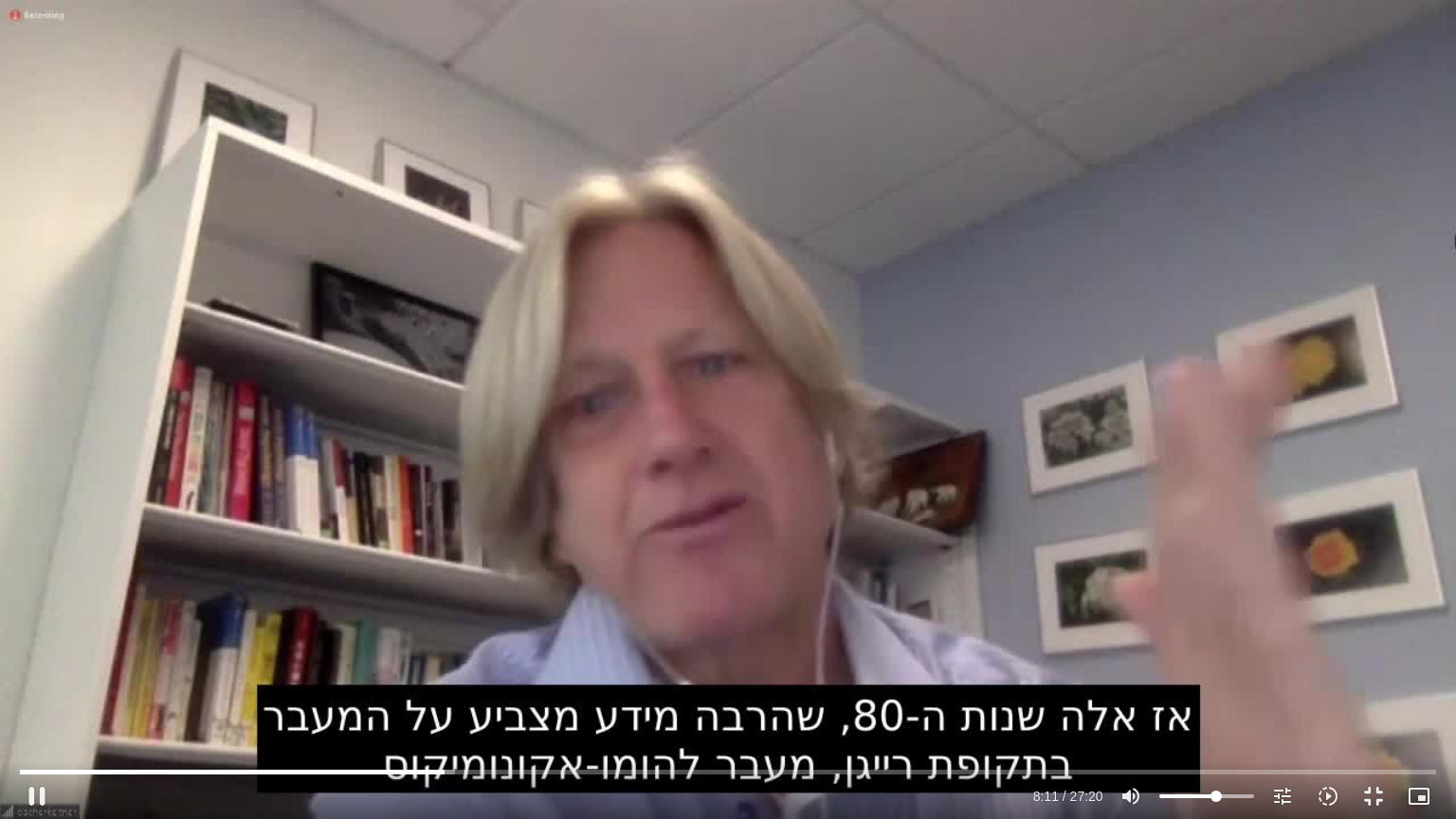
type input "491.523525"
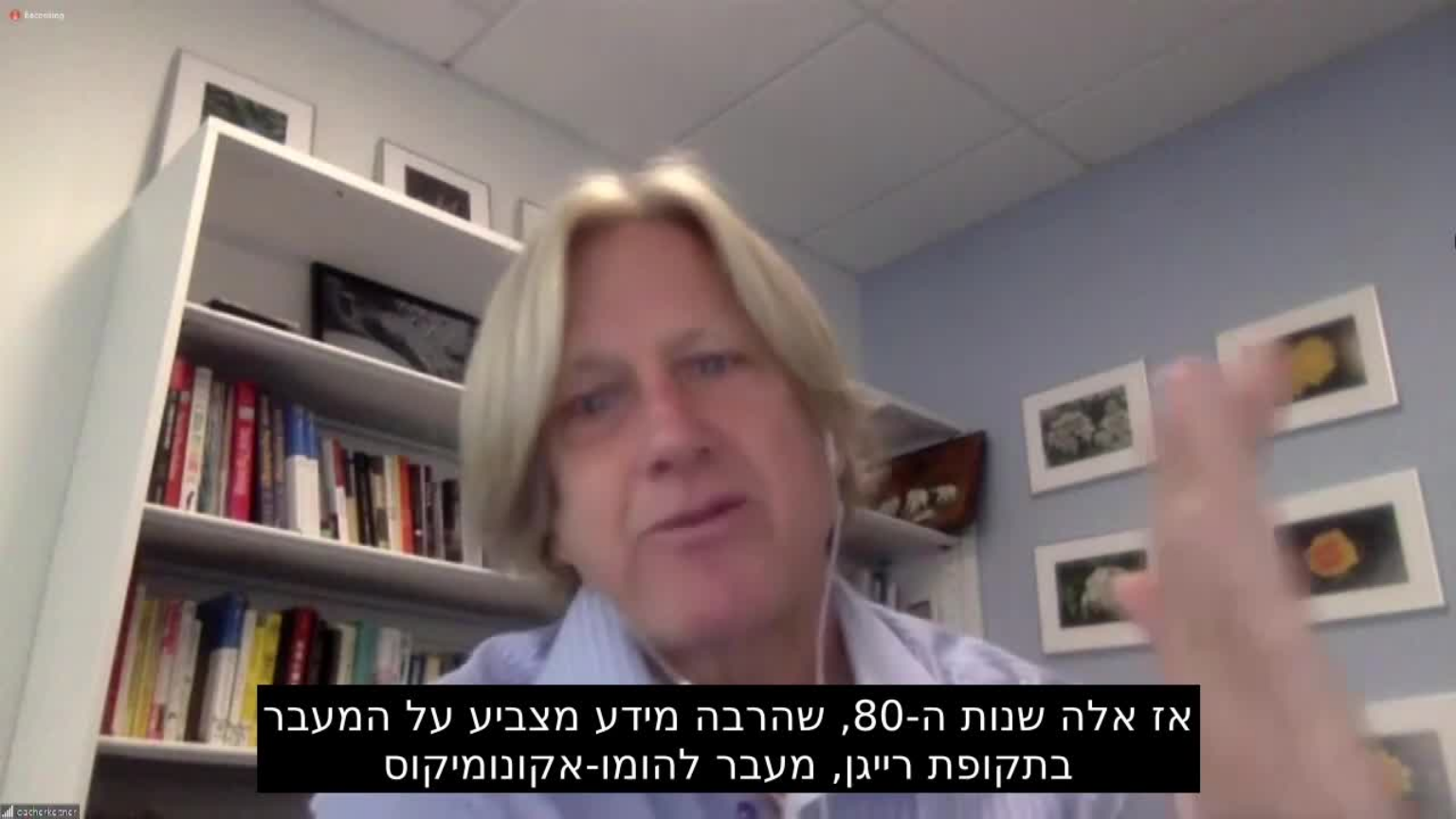
click at [14, 691] on button "pause" at bounding box center [37, 797] width 46 height 46
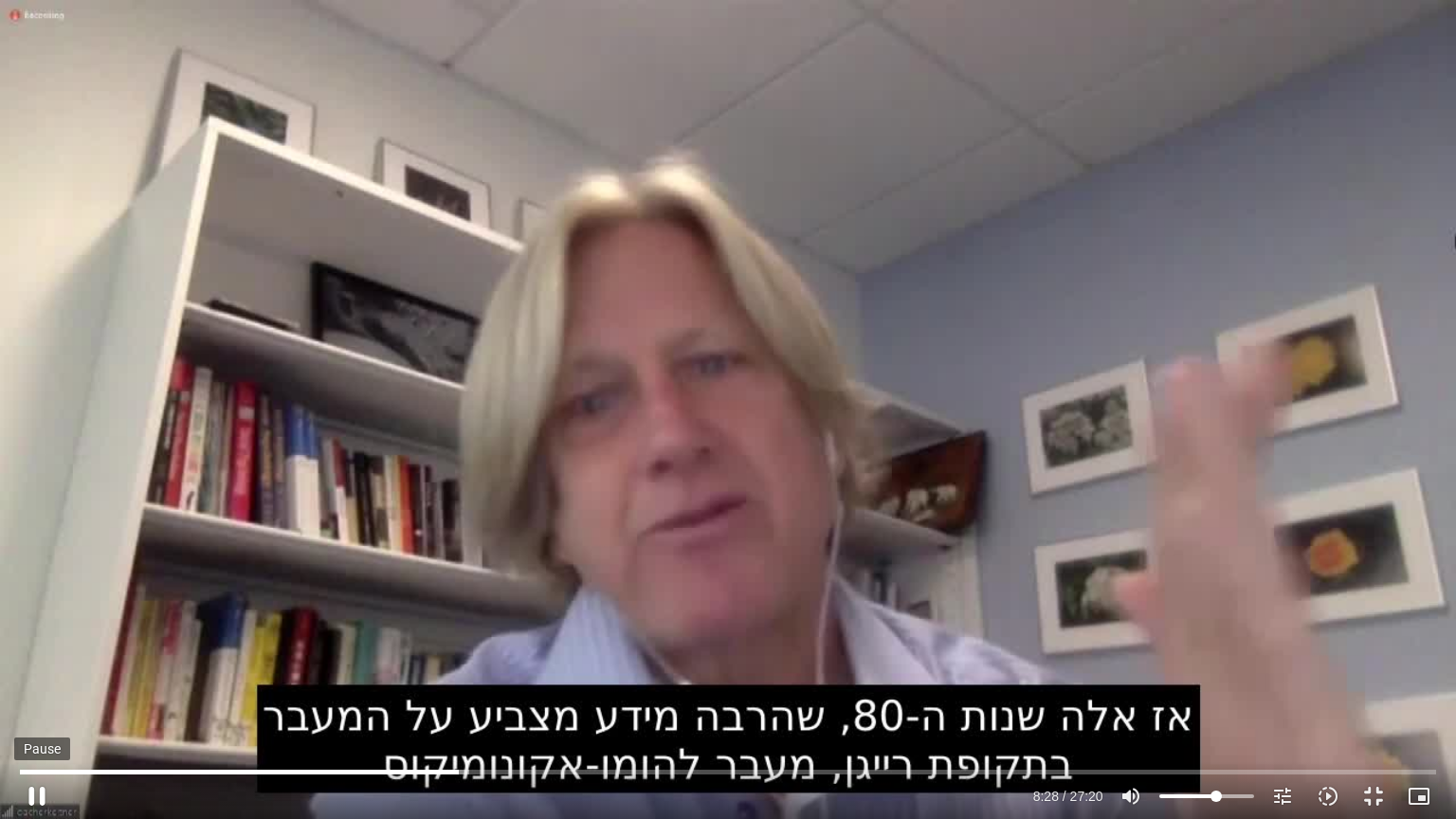
click at [35, 691] on button "pause" at bounding box center [37, 797] width 46 height 46
click at [441, 691] on input "Seek" at bounding box center [727, 772] width 1415 height 11
click at [43, 691] on button "play_arrow" at bounding box center [37, 797] width 46 height 46
click at [42, 691] on button "pause" at bounding box center [37, 797] width 46 height 46
click at [30, 691] on button "play_arrow" at bounding box center [37, 797] width 46 height 46
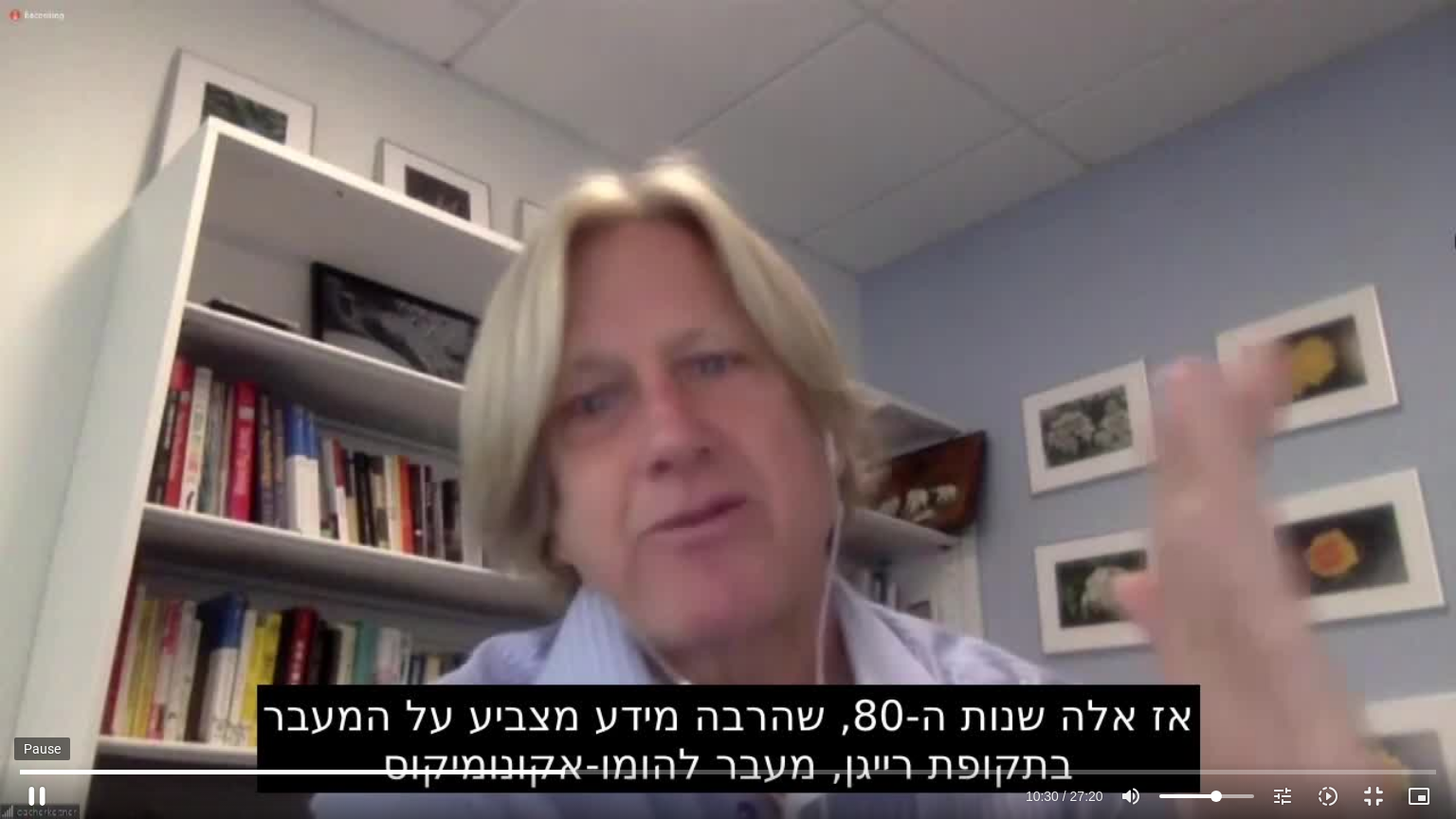
click at [44, 691] on button "pause" at bounding box center [37, 797] width 46 height 46
click at [45, 691] on button "play_arrow" at bounding box center [37, 797] width 46 height 46
click at [34, 691] on button "pause" at bounding box center [37, 797] width 46 height 46
click at [45, 691] on button "play_arrow" at bounding box center [37, 797] width 46 height 46
click at [636, 691] on input "Seek" at bounding box center [727, 772] width 1415 height 11
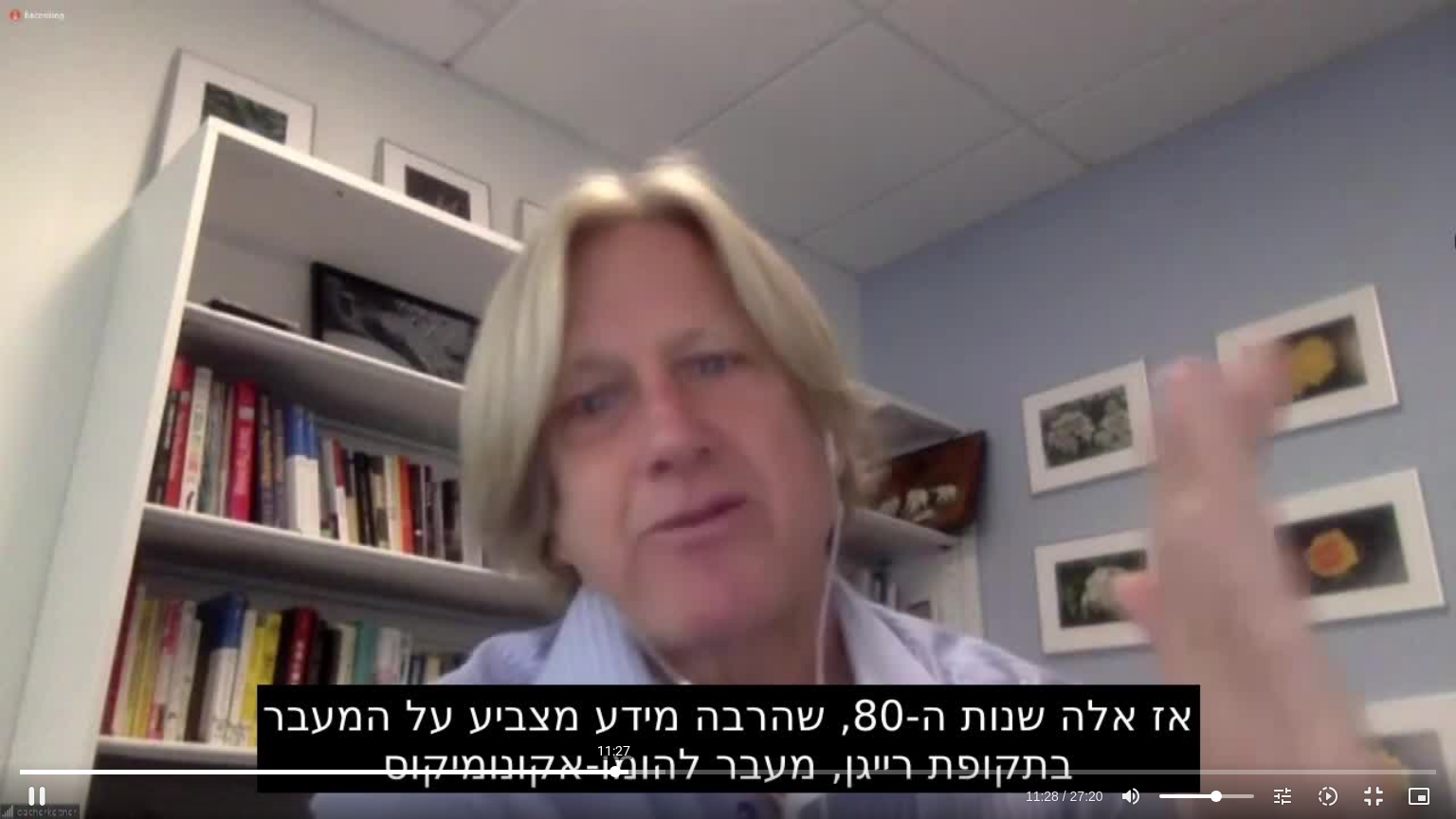
click at [614, 691] on input "Seek" at bounding box center [727, 772] width 1415 height 11
click at [41, 691] on button "pause" at bounding box center [37, 797] width 46 height 46
type input "725.098594"
